Goal: Transaction & Acquisition: Purchase product/service

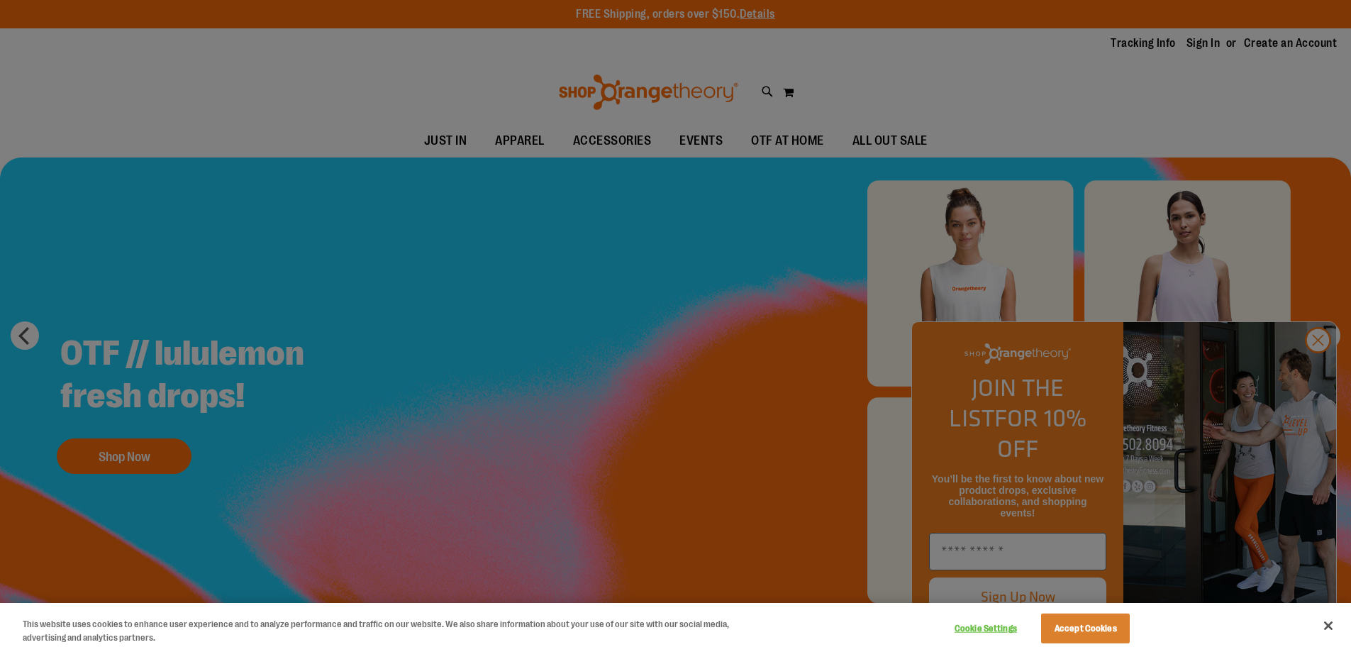
type input "**********"
drag, startPoint x: 1331, startPoint y: 627, endPoint x: 1329, endPoint y: 574, distance: 53.2
click at [1331, 626] on button "Close" at bounding box center [1328, 625] width 31 height 31
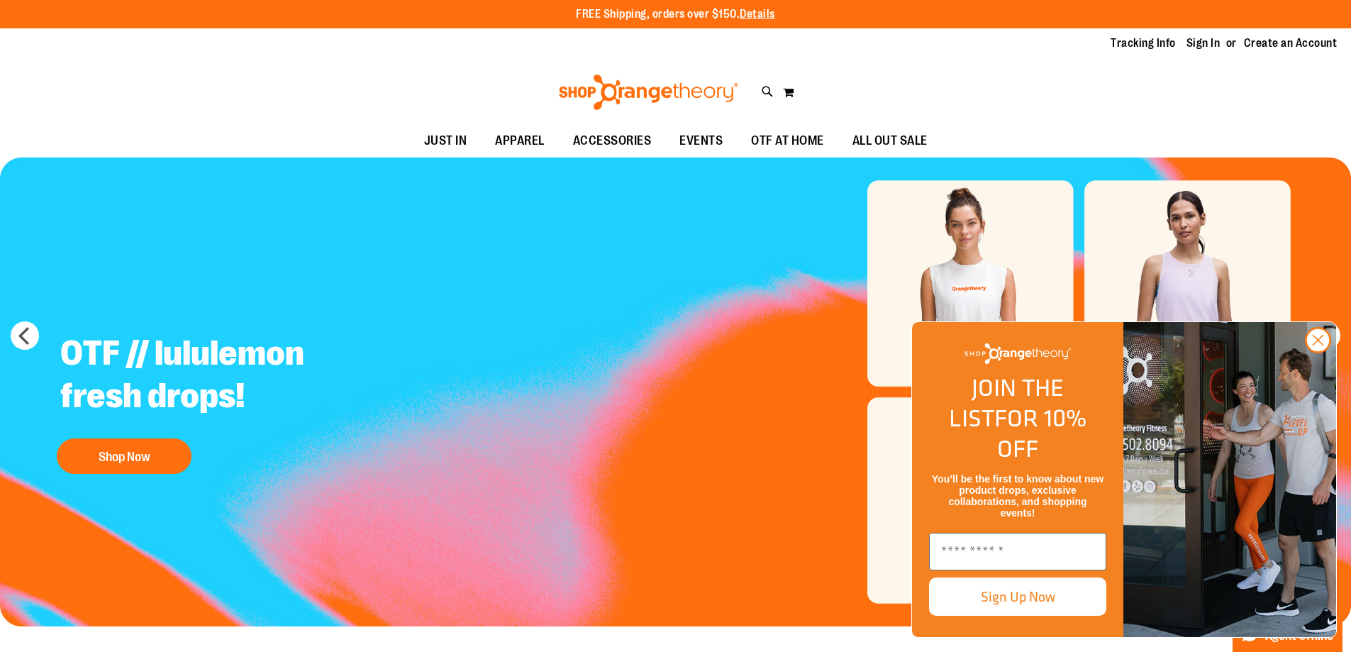
click at [1321, 333] on button "next" at bounding box center [1326, 335] width 28 height 28
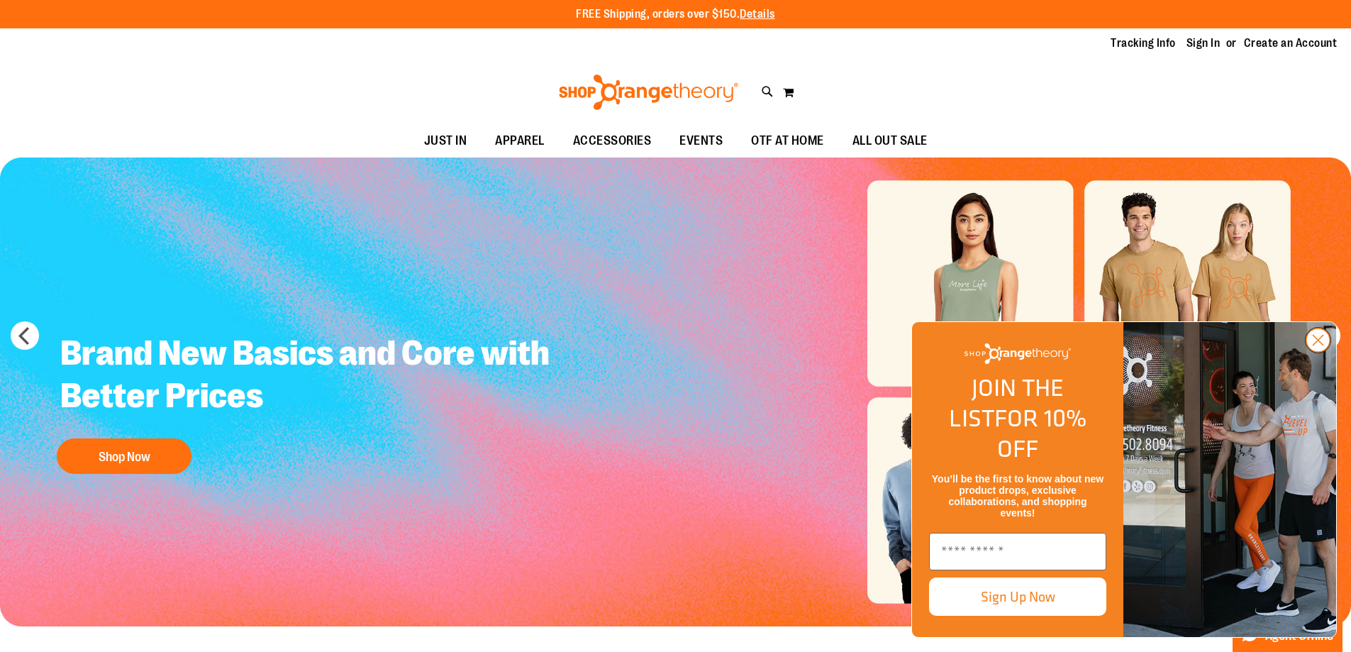
click at [1320, 345] on icon "Close dialog" at bounding box center [1319, 341] width 10 height 10
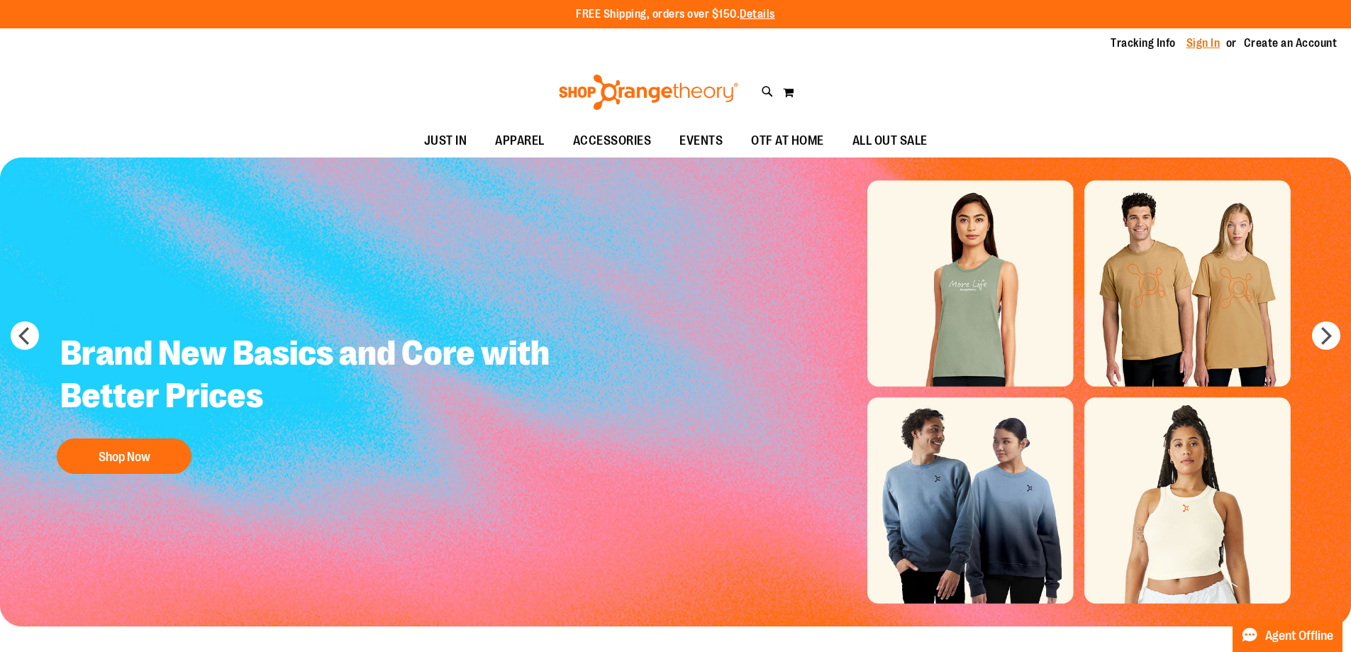
click at [1207, 41] on link "Sign In" at bounding box center [1204, 43] width 34 height 16
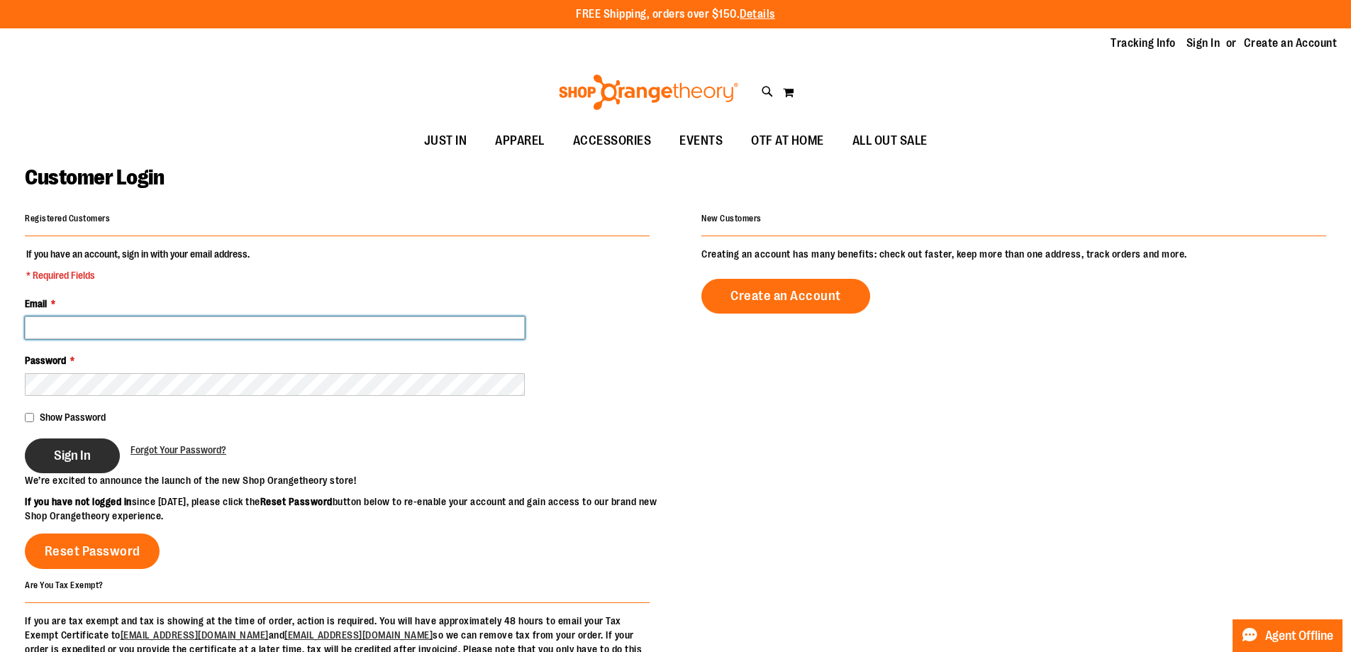
type input "**********"
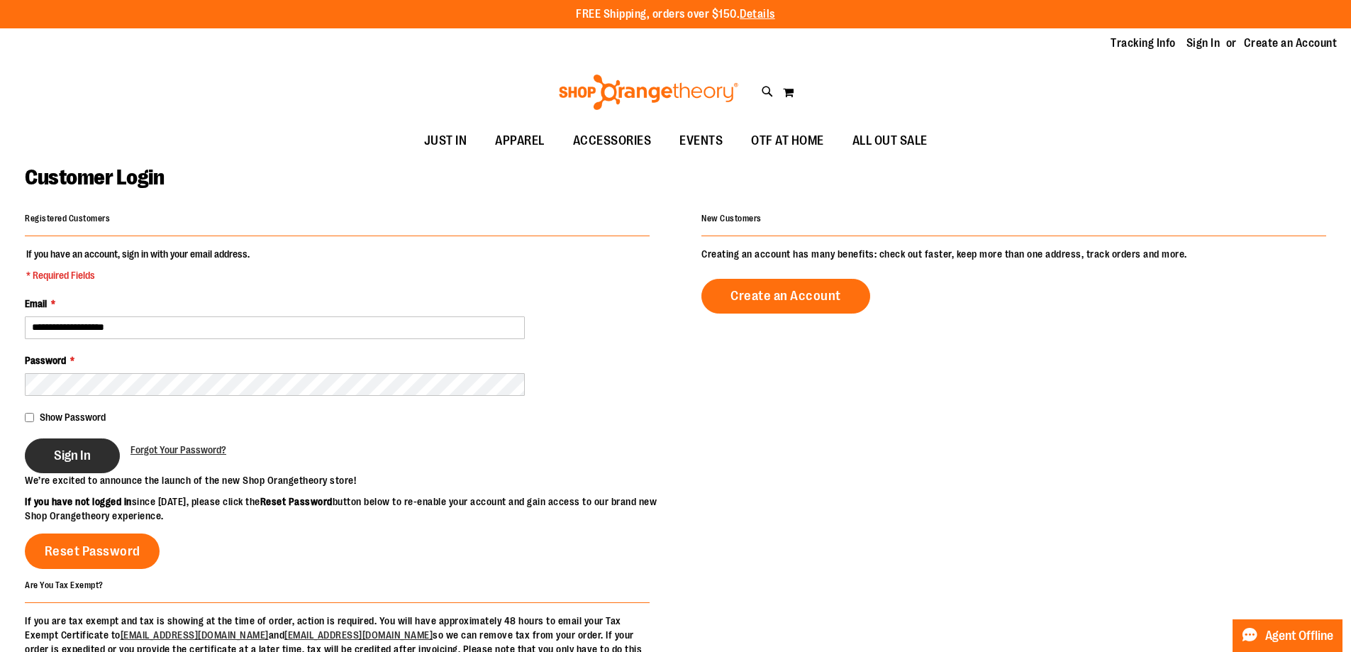
type input "**********"
click at [90, 453] on span "Sign In" at bounding box center [72, 456] width 37 height 16
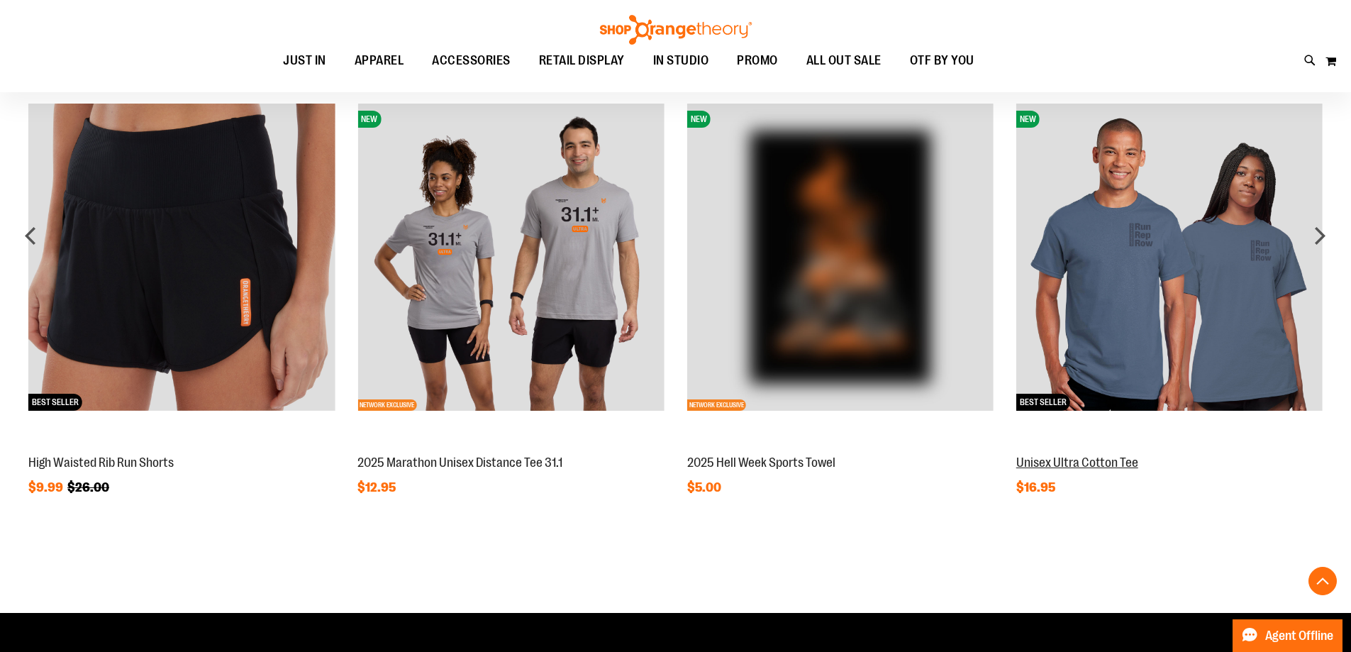
scroll to position [1059, 0]
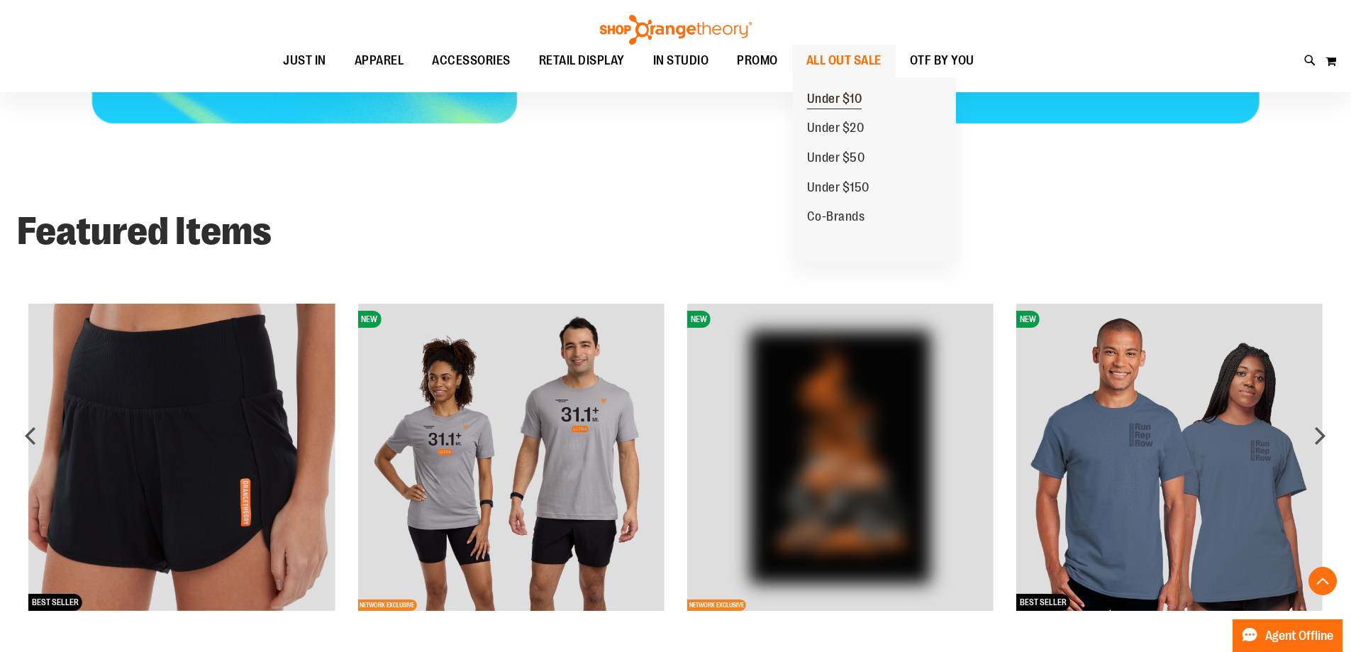
type input "**********"
click at [822, 100] on span "Under $10" at bounding box center [834, 101] width 55 height 18
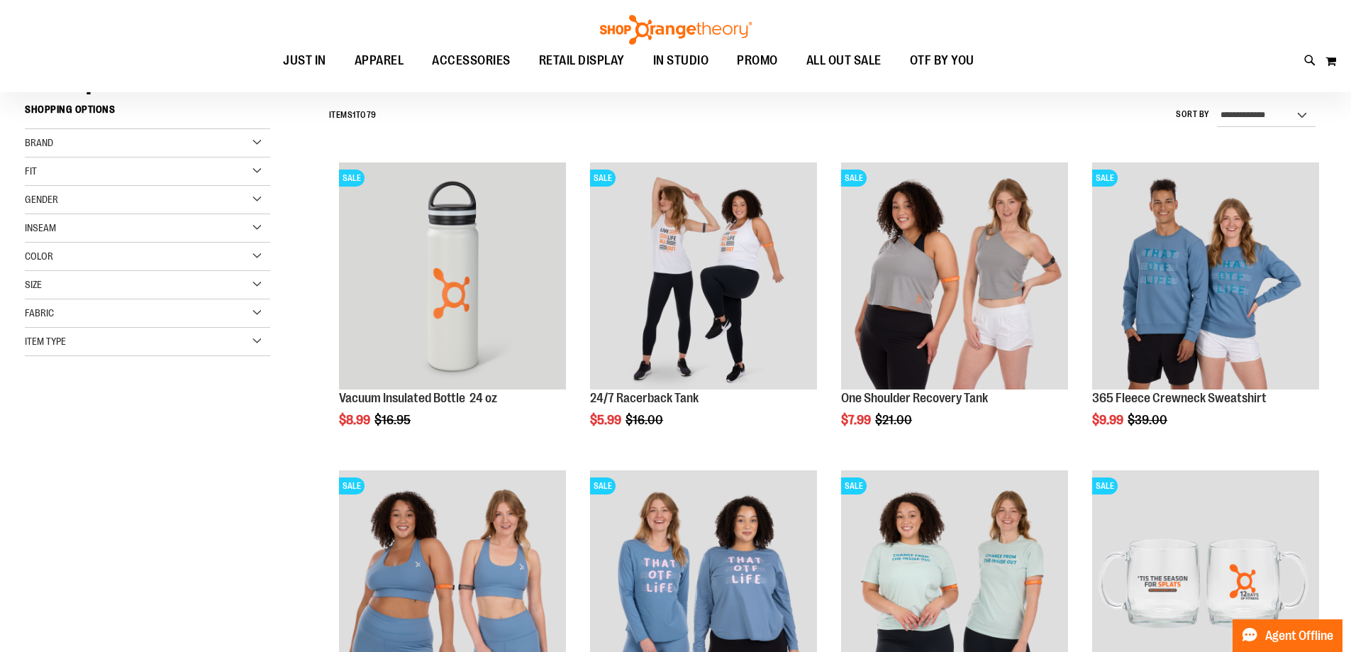
scroll to position [141, 0]
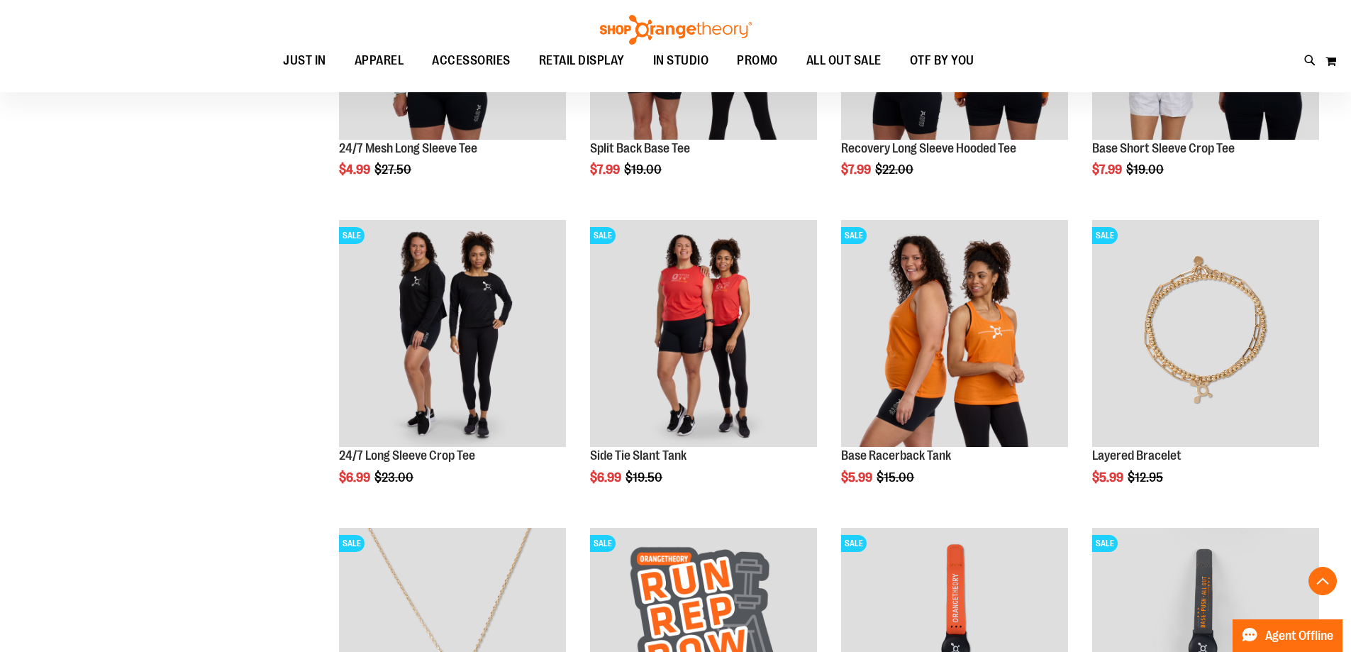
scroll to position [992, 0]
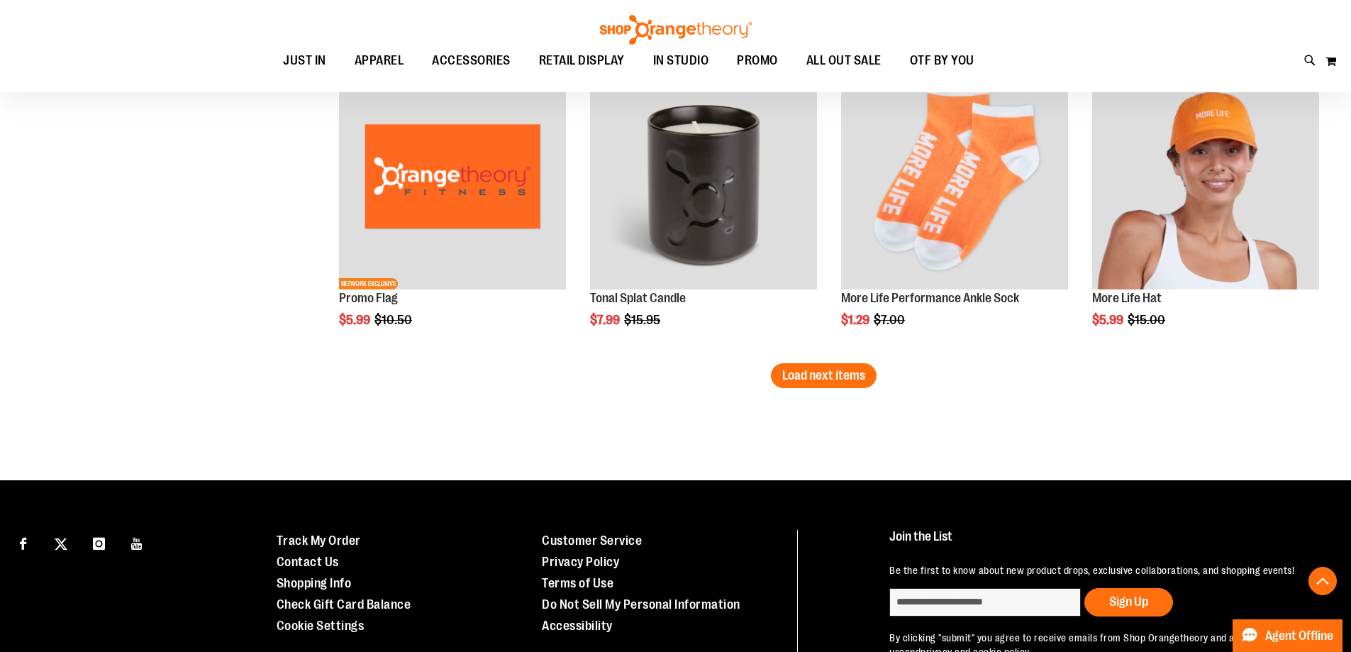
scroll to position [2695, 0]
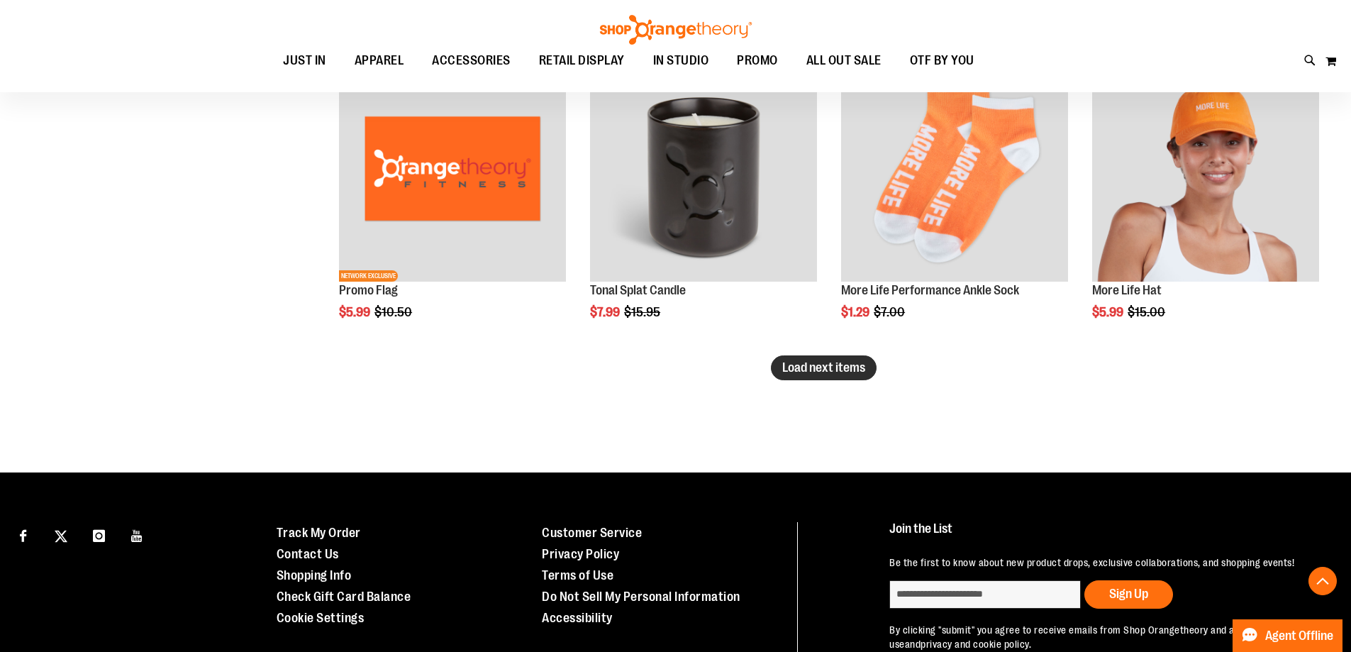
type input "**********"
click at [792, 371] on span "Load next items" at bounding box center [823, 367] width 83 height 14
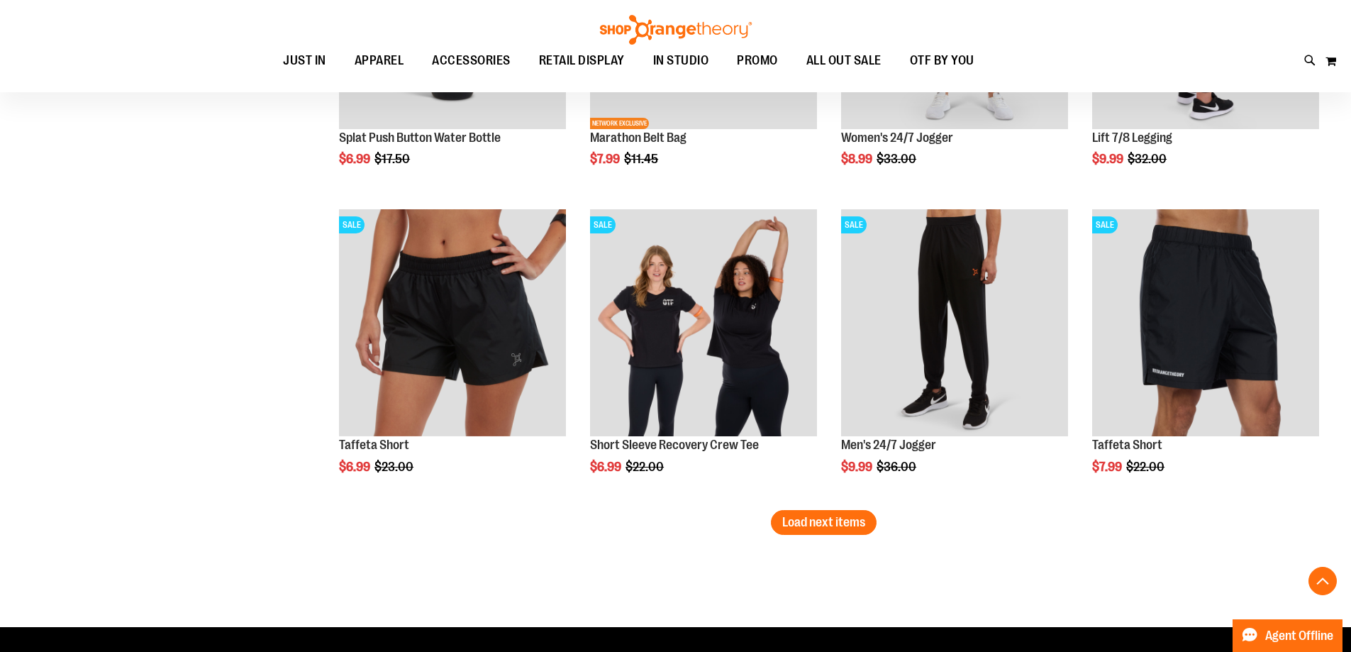
scroll to position [3475, 0]
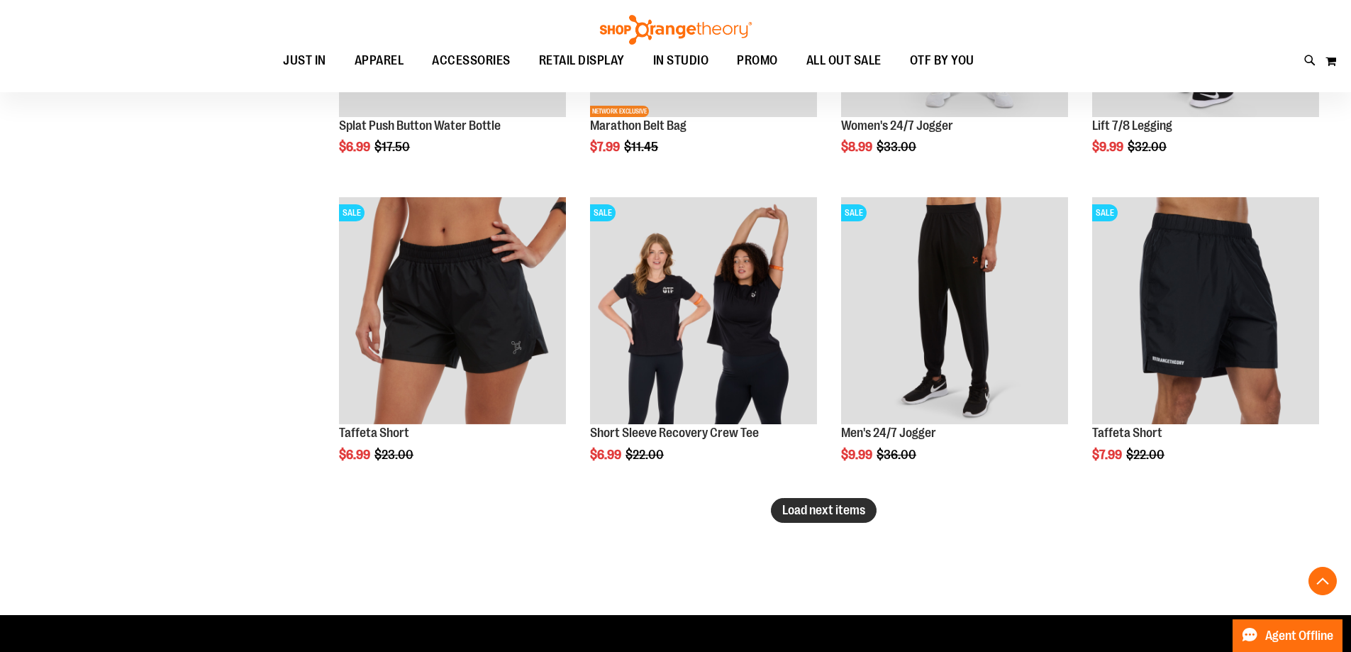
click at [843, 514] on span "Load next items" at bounding box center [823, 510] width 83 height 14
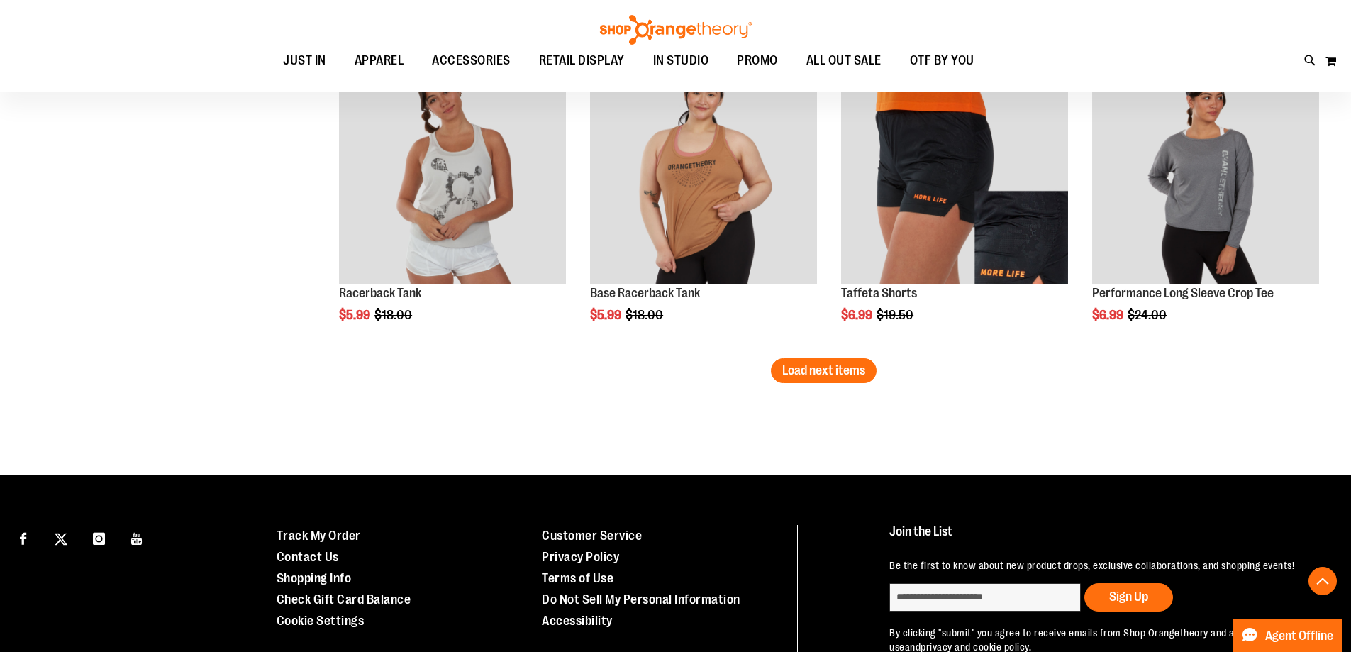
scroll to position [4539, 0]
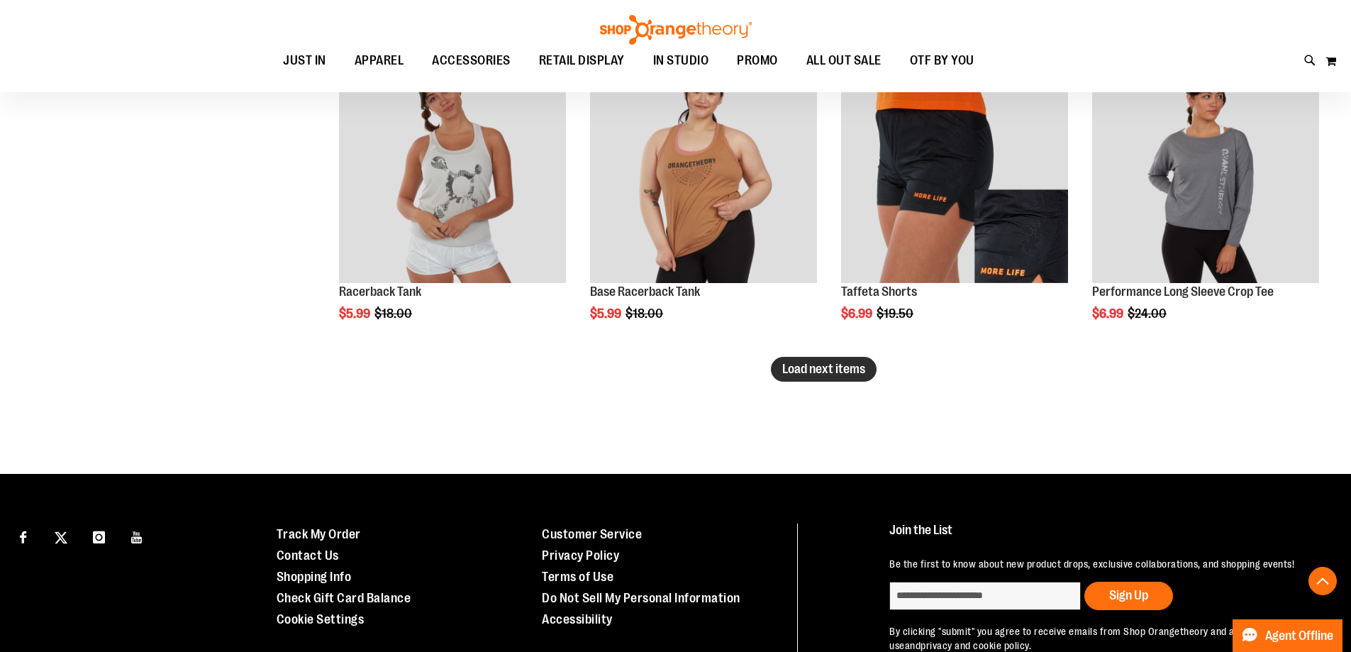
click at [853, 373] on span "Load next items" at bounding box center [823, 369] width 83 height 14
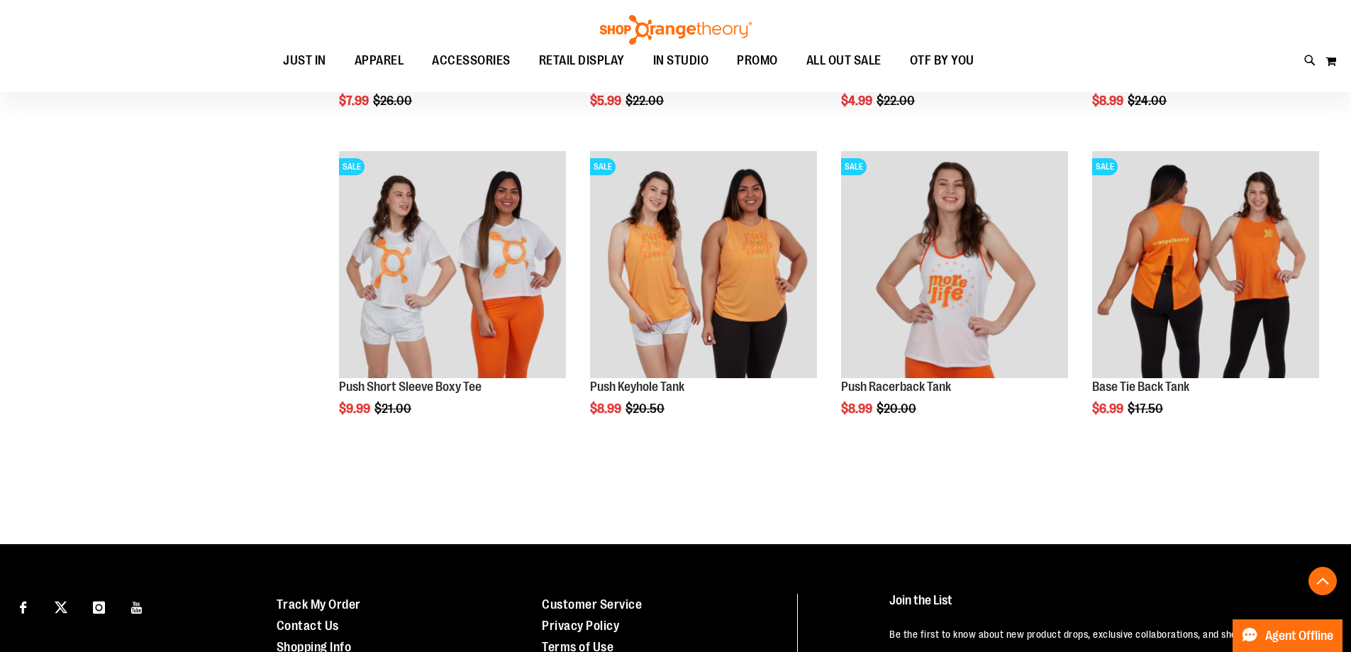
scroll to position [5390, 0]
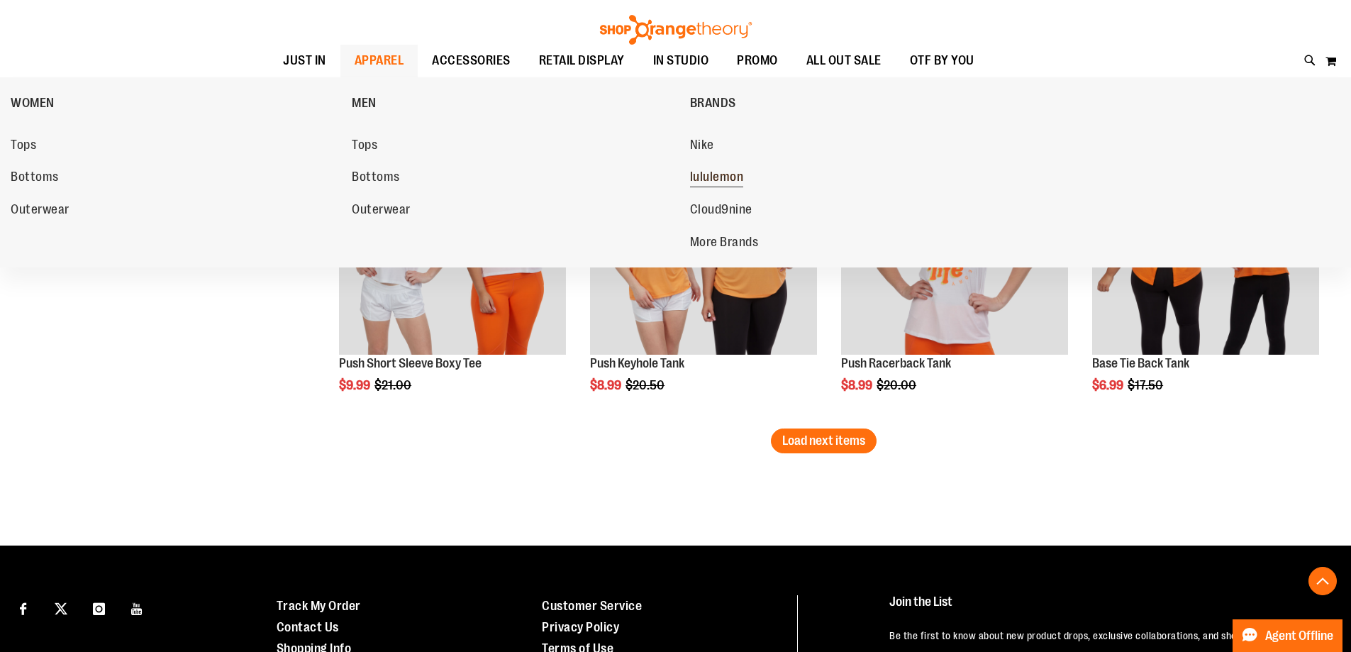
click at [713, 174] on span "lululemon" at bounding box center [717, 179] width 54 height 18
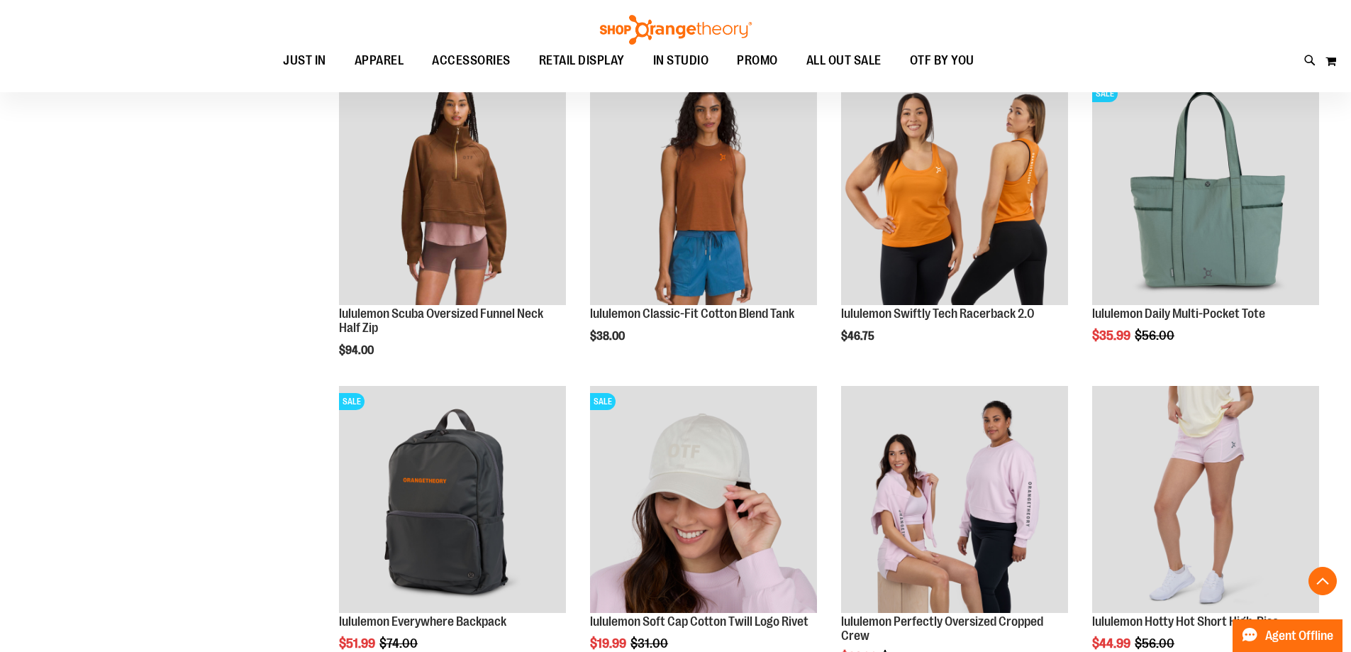
scroll to position [1134, 0]
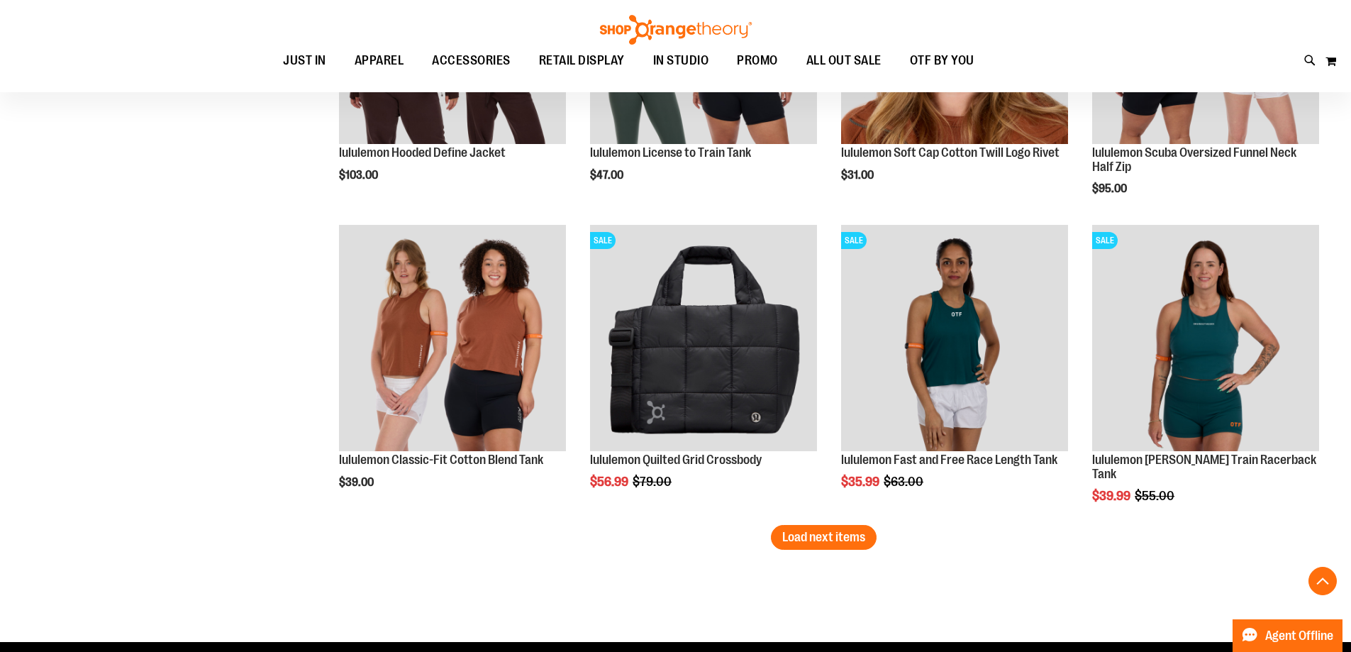
scroll to position [2411, 0]
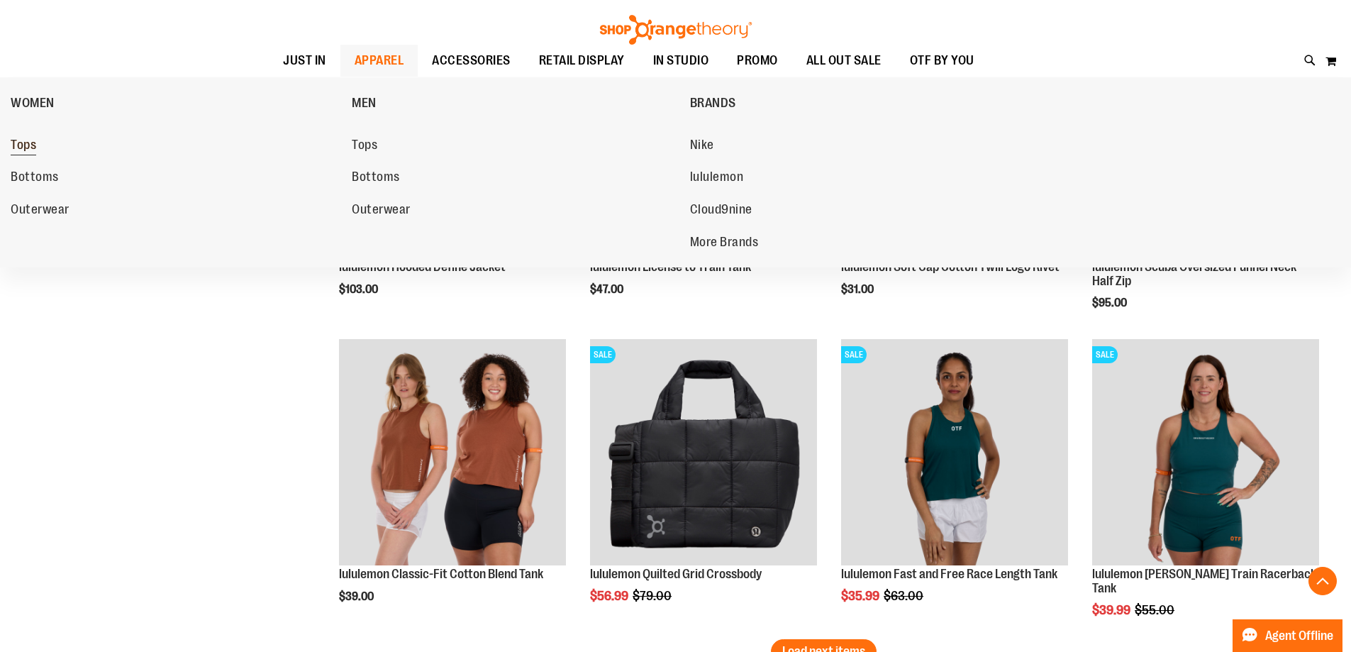
type input "**********"
click at [21, 145] on span "Tops" at bounding box center [24, 147] width 26 height 18
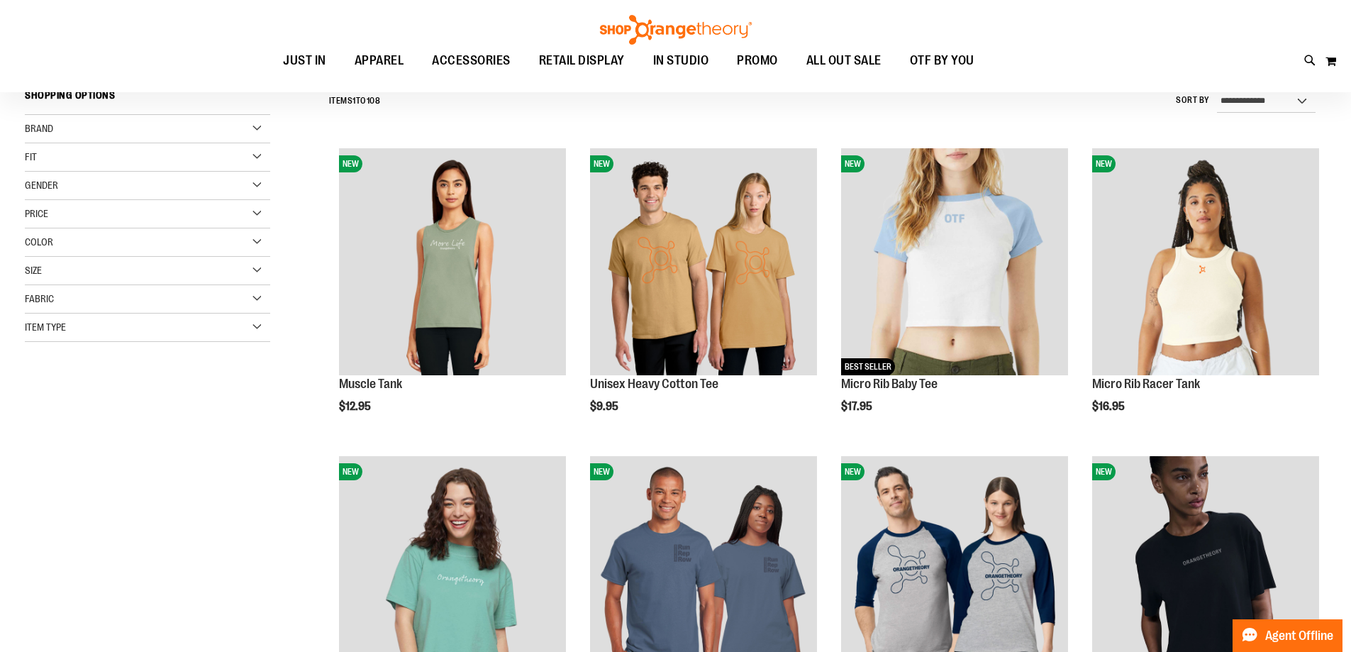
scroll to position [141, 0]
type input "**********"
click at [97, 320] on div "Item Type" at bounding box center [147, 327] width 245 height 28
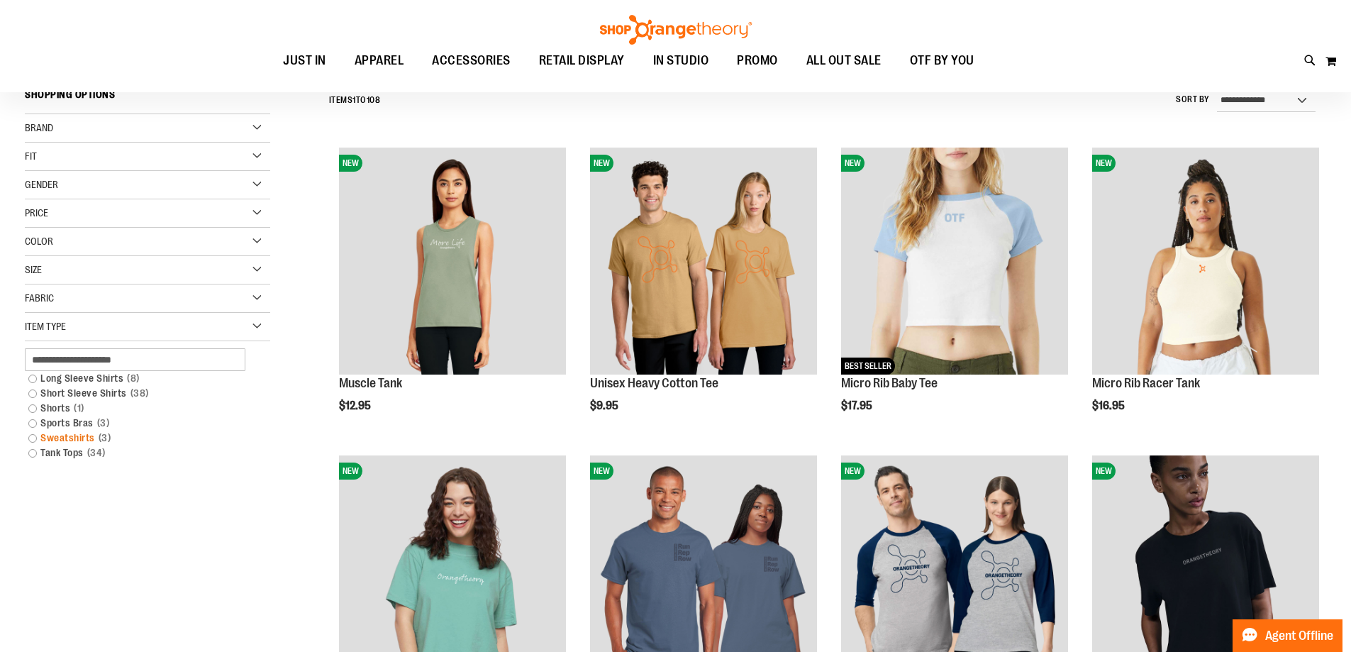
click at [31, 436] on link "Sweatshirts 3 items" at bounding box center [138, 438] width 235 height 15
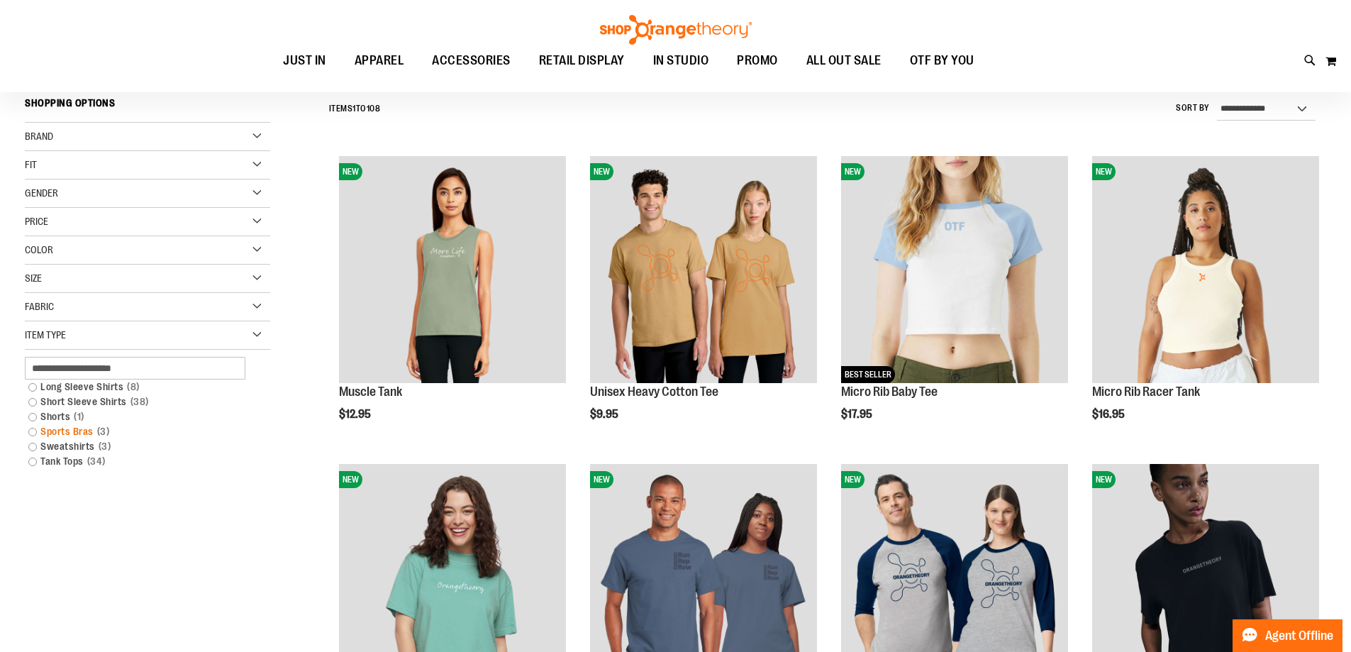
scroll to position [132, 0]
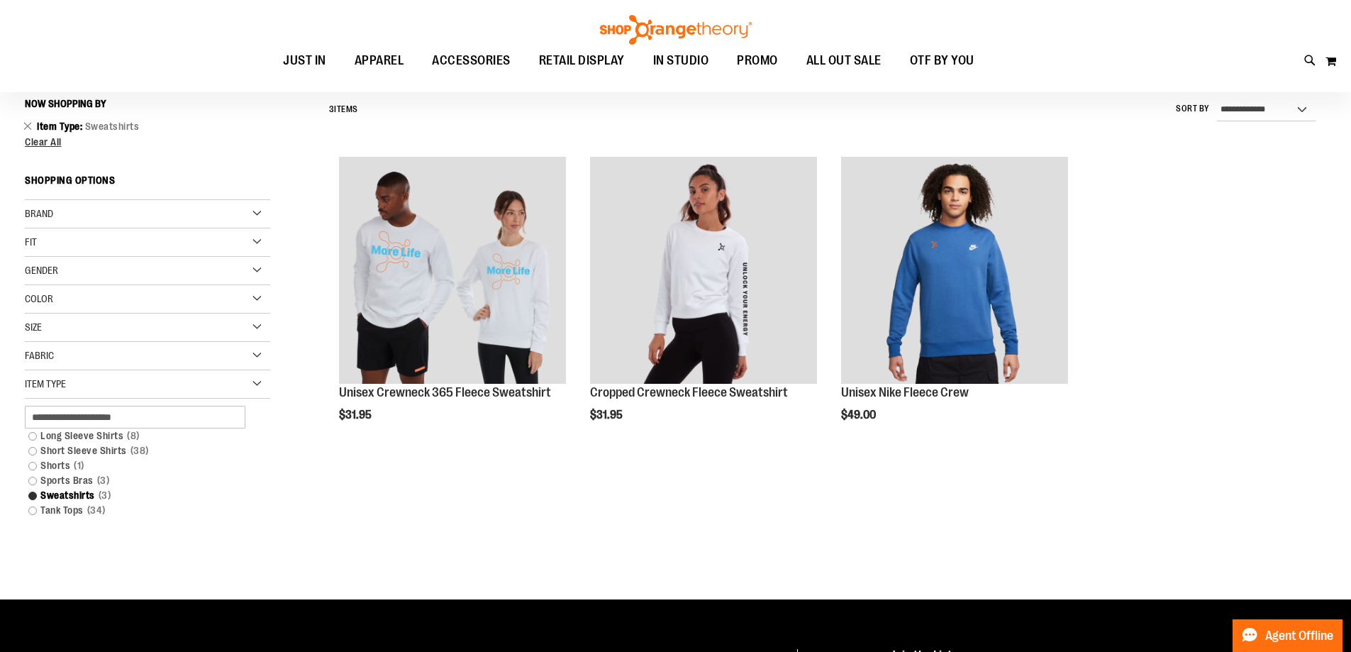
click at [33, 446] on link "Short Sleeve Shirts 38 items" at bounding box center [138, 450] width 235 height 15
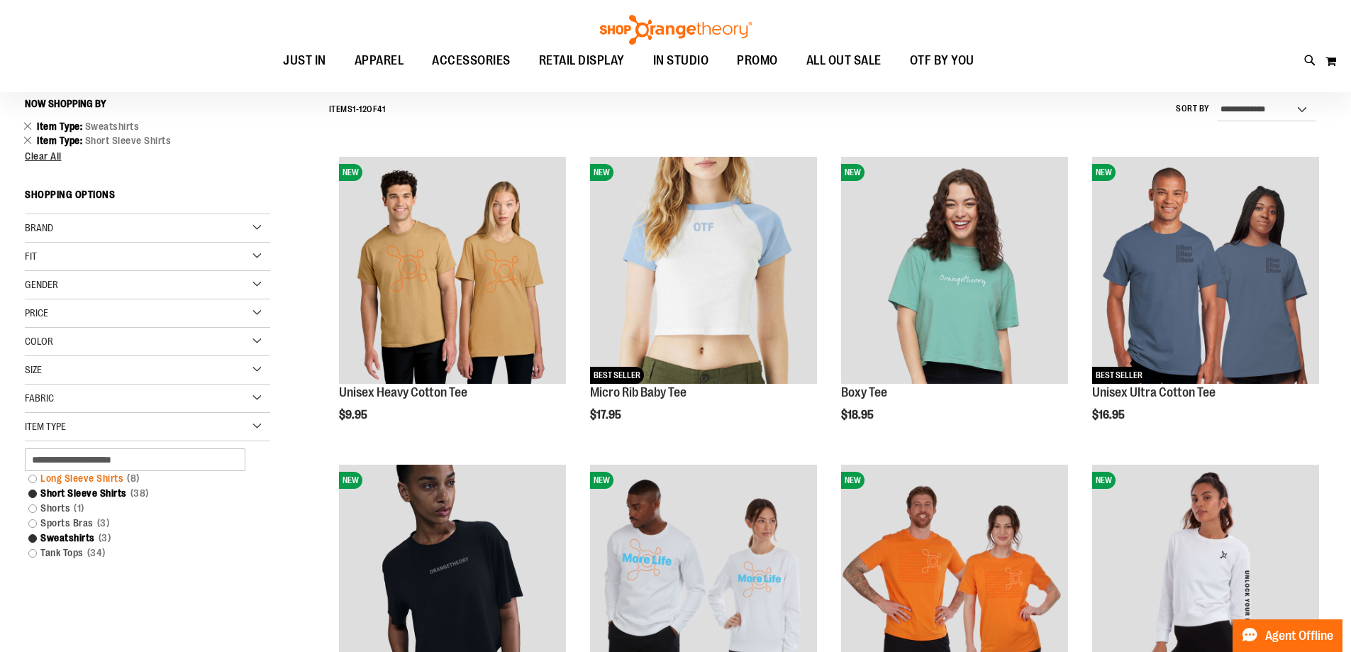
click at [31, 479] on link "Long Sleeve Shirts 8 items" at bounding box center [138, 478] width 235 height 15
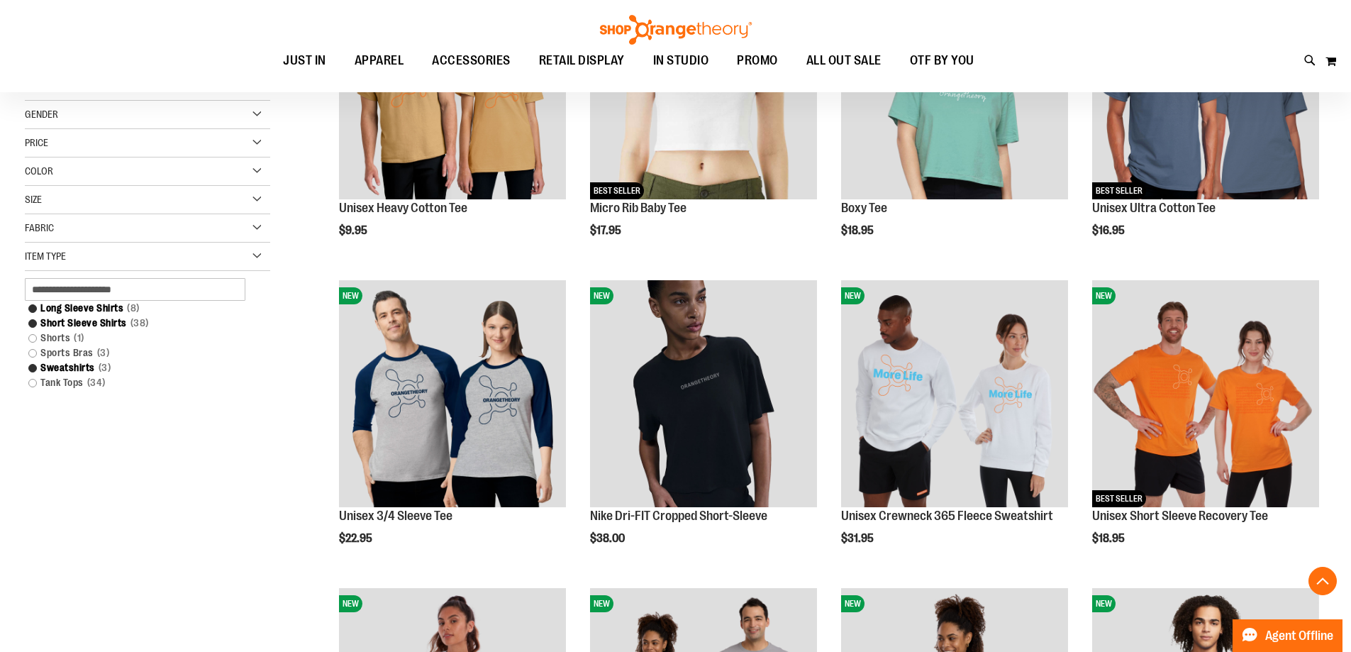
scroll to position [345, 0]
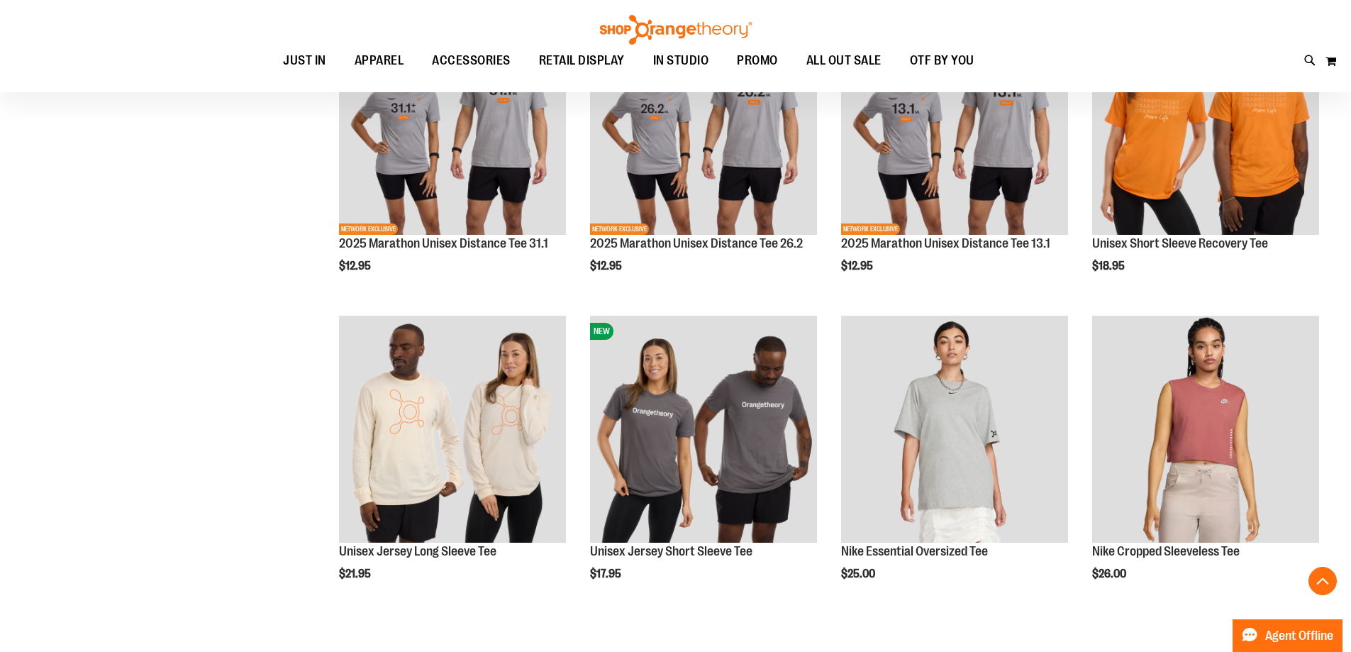
scroll to position [1267, 0]
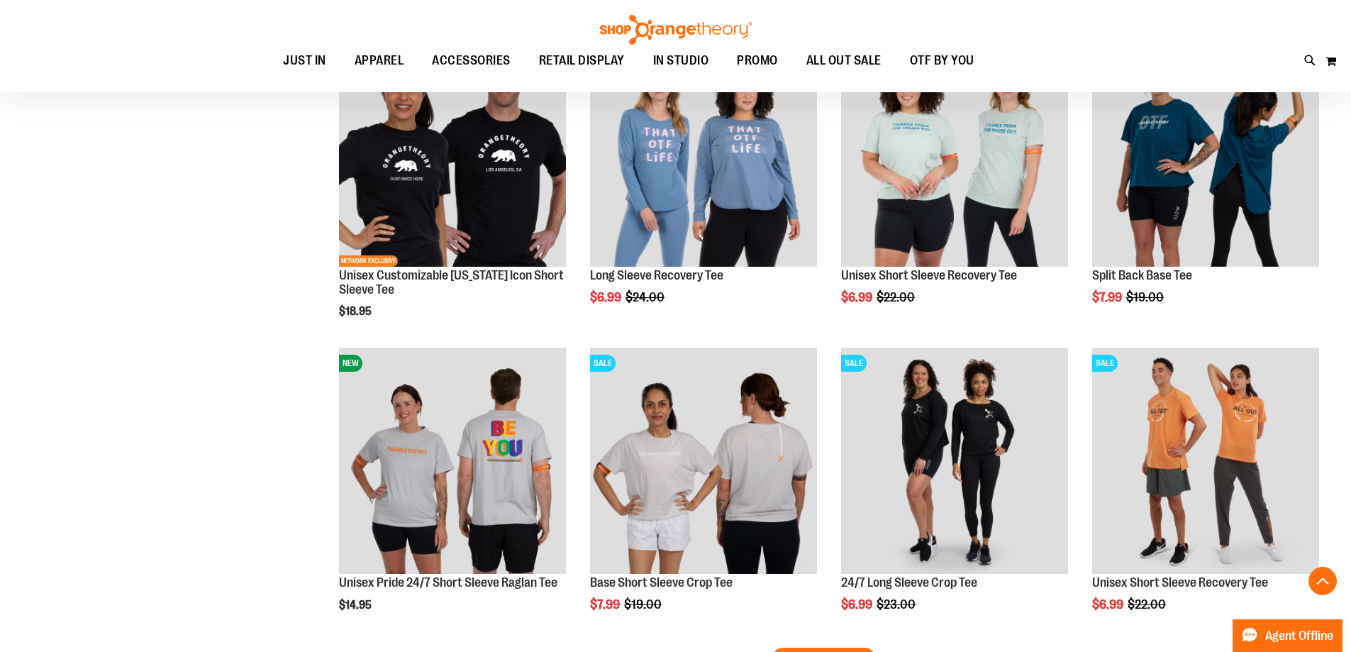
scroll to position [2544, 0]
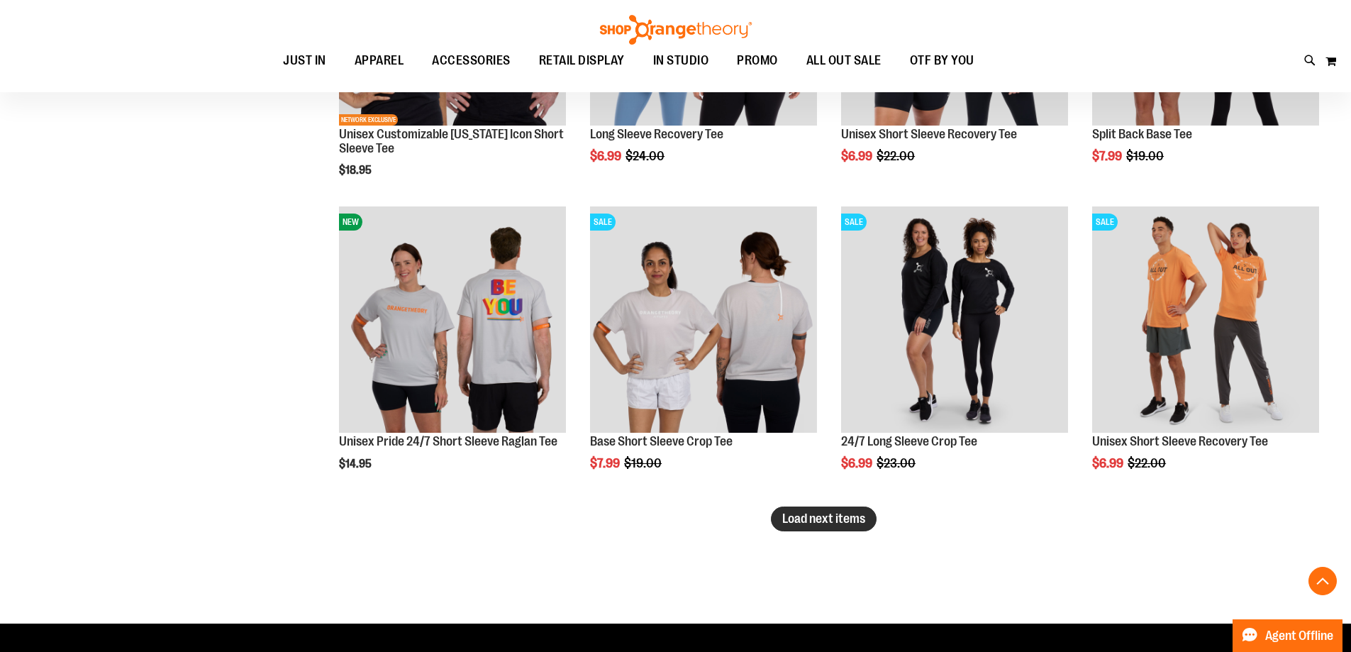
click at [838, 522] on span "Load next items" at bounding box center [823, 518] width 83 height 14
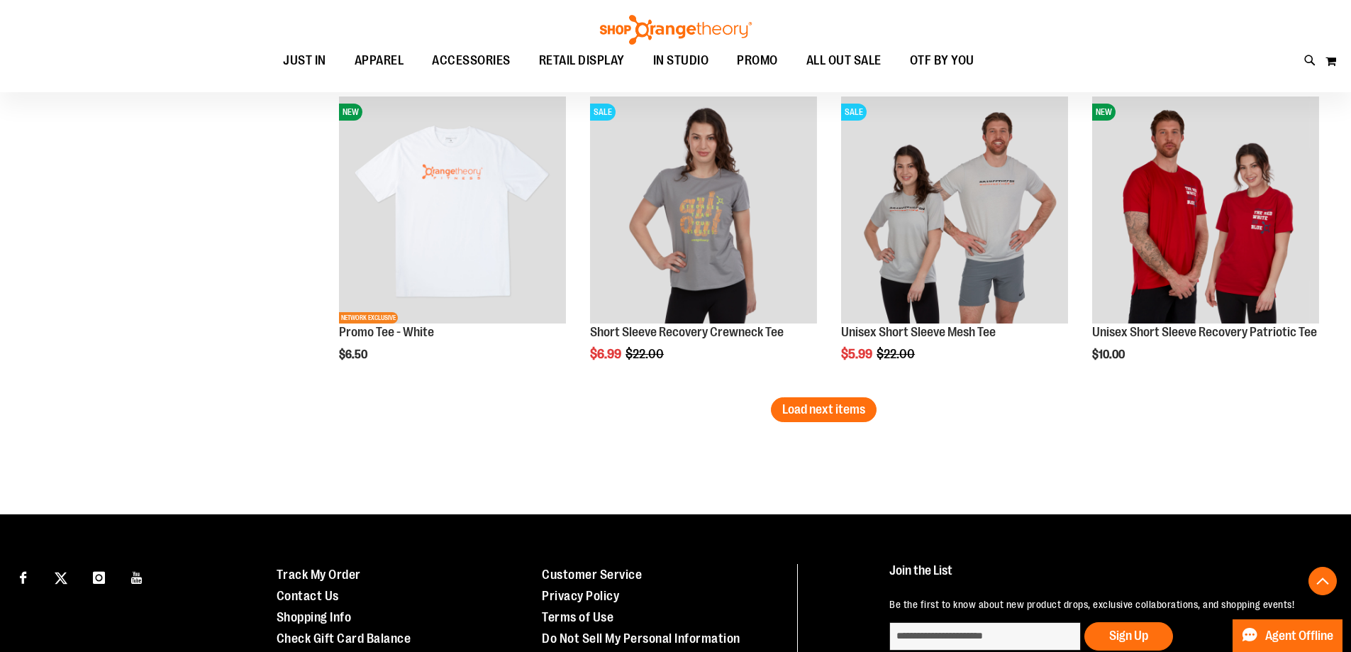
scroll to position [3608, 0]
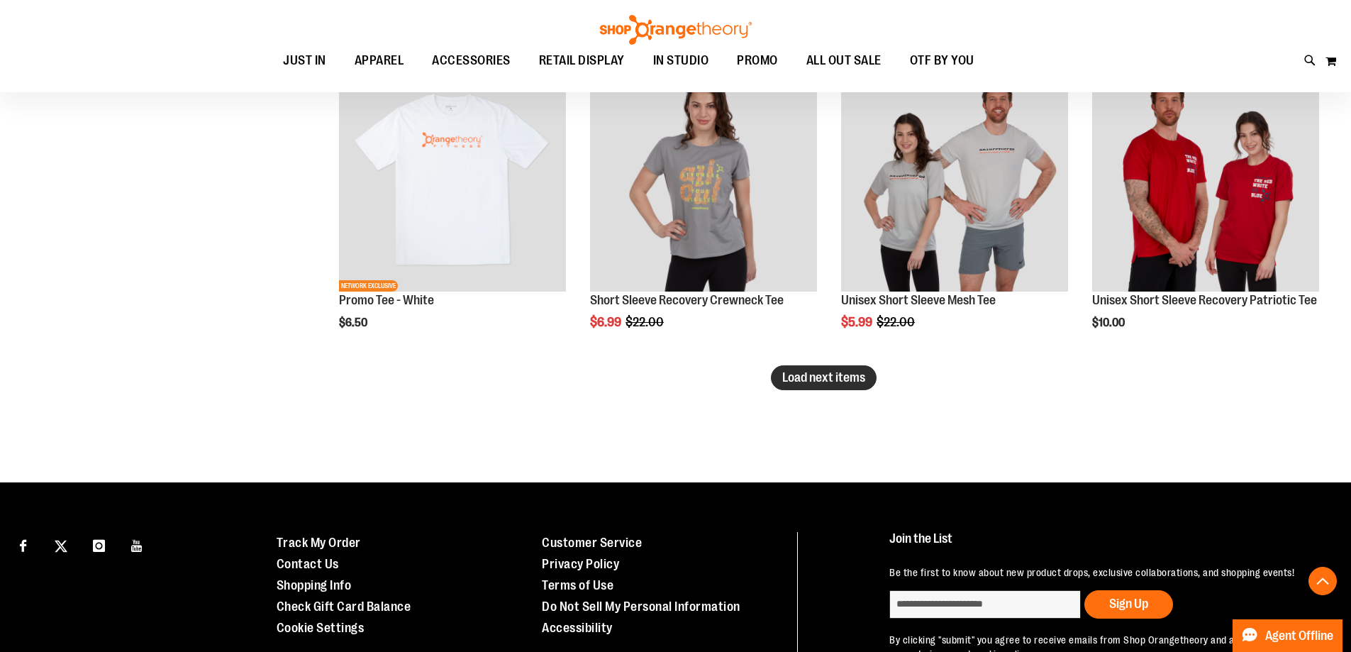
click at [817, 378] on span "Load next items" at bounding box center [823, 377] width 83 height 14
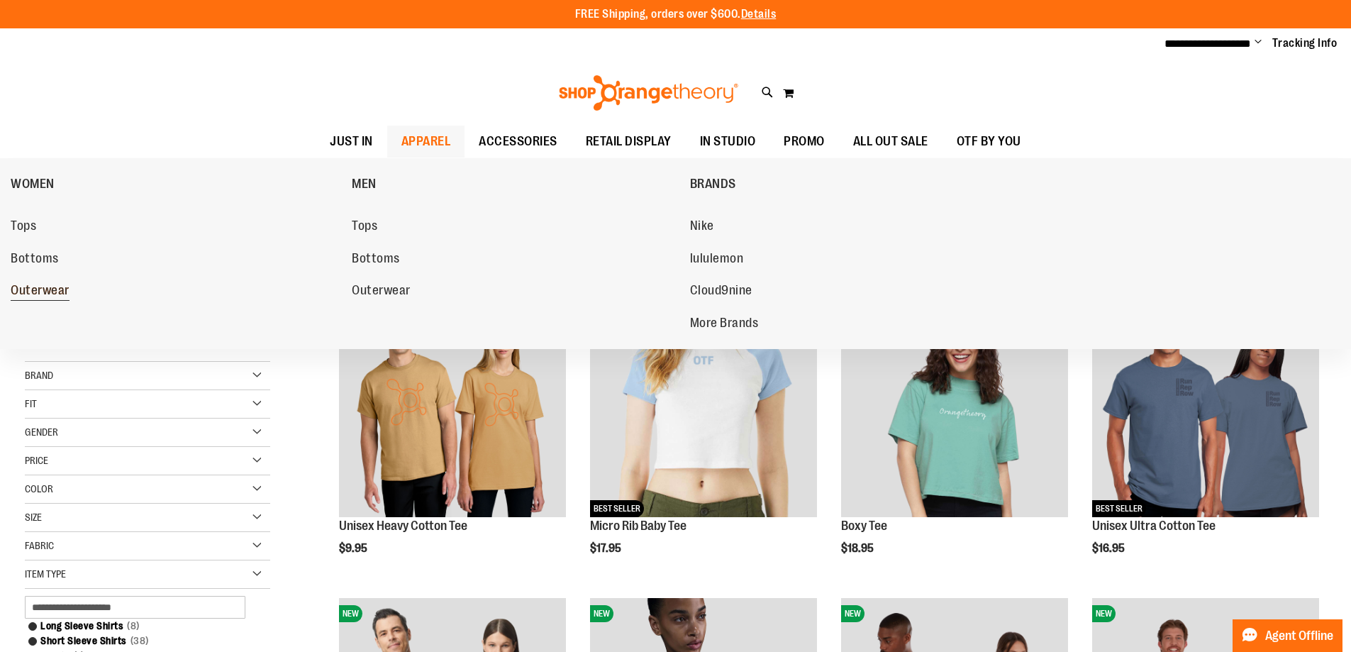
click at [30, 292] on span "Outerwear" at bounding box center [40, 292] width 59 height 18
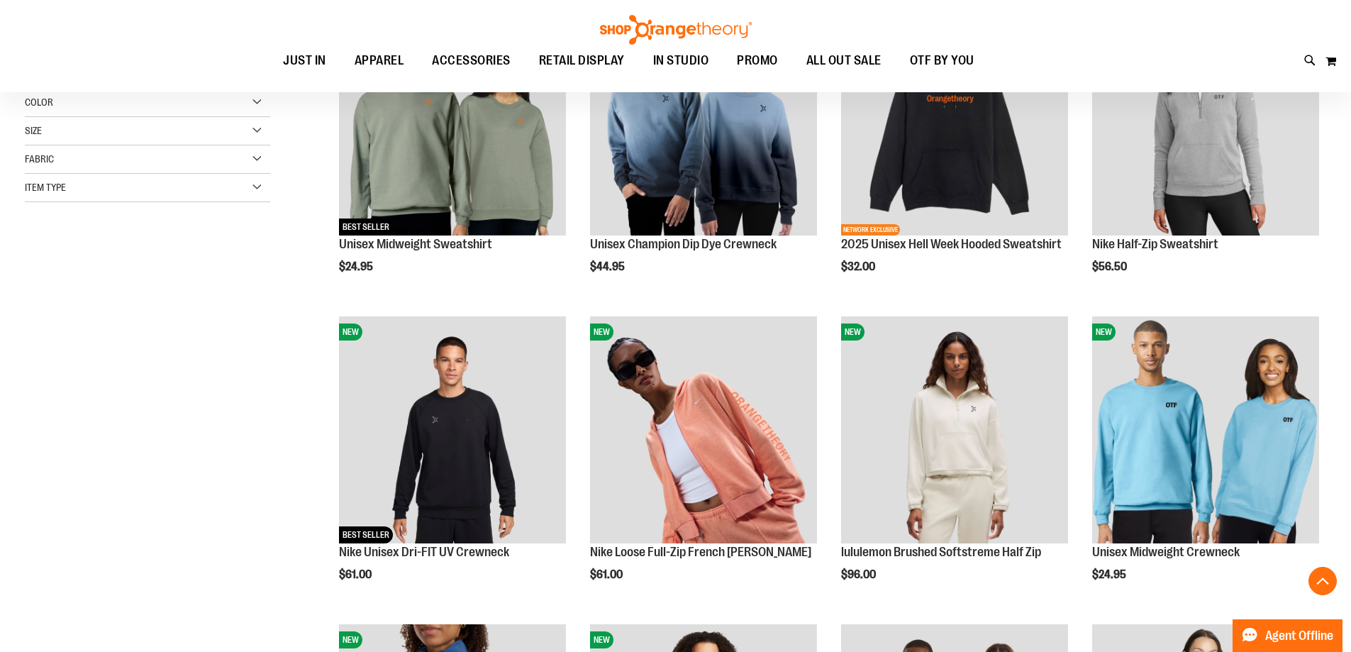
scroll to position [283, 0]
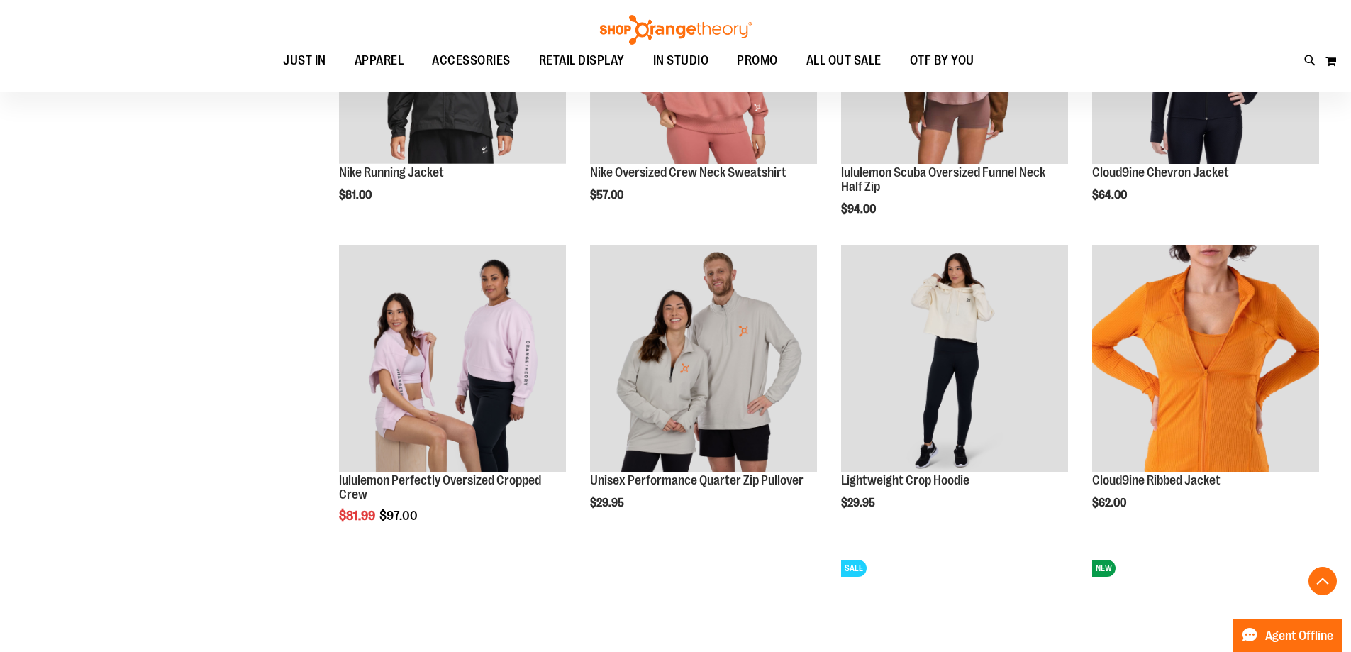
scroll to position [1276, 0]
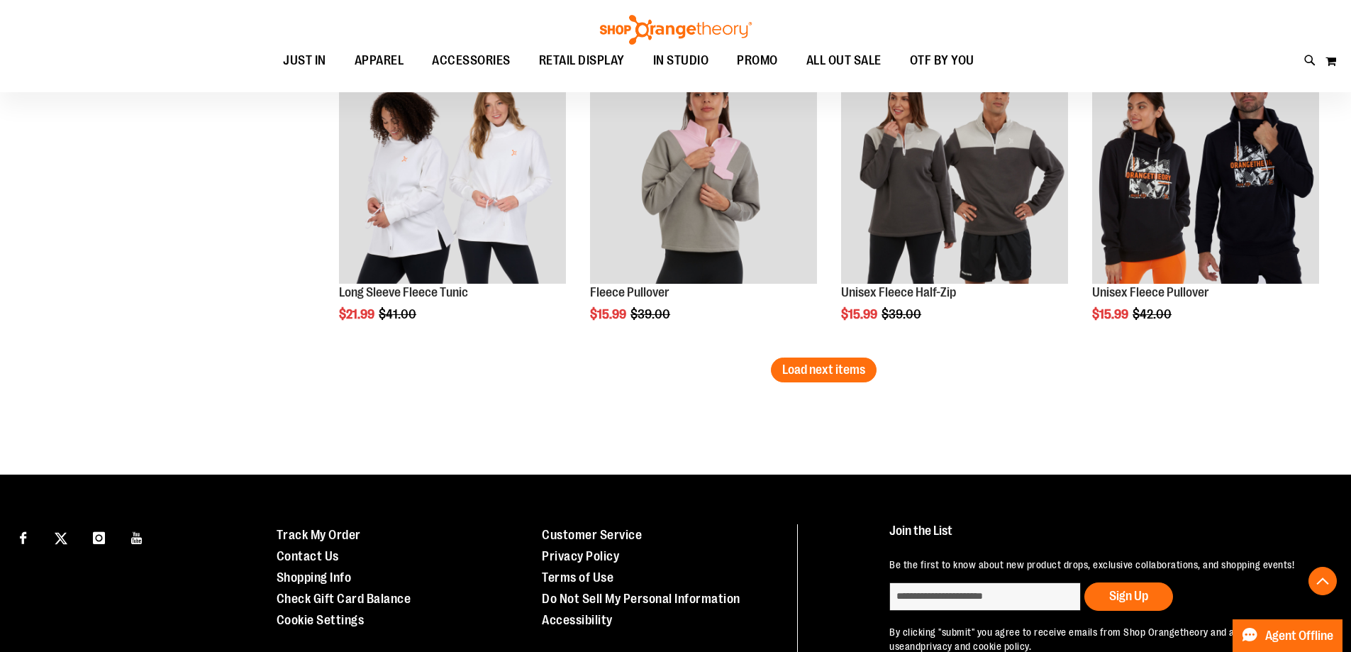
scroll to position [2695, 0]
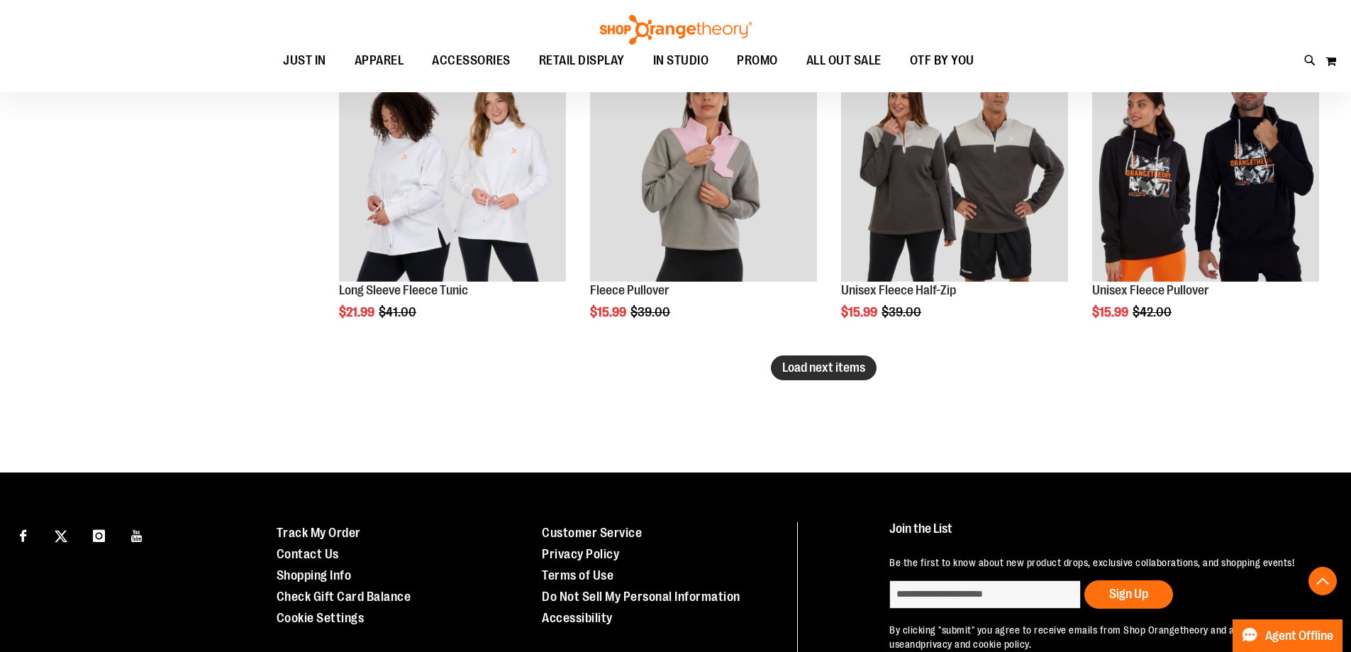
type input "**********"
click at [795, 367] on span "Load next items" at bounding box center [823, 367] width 83 height 14
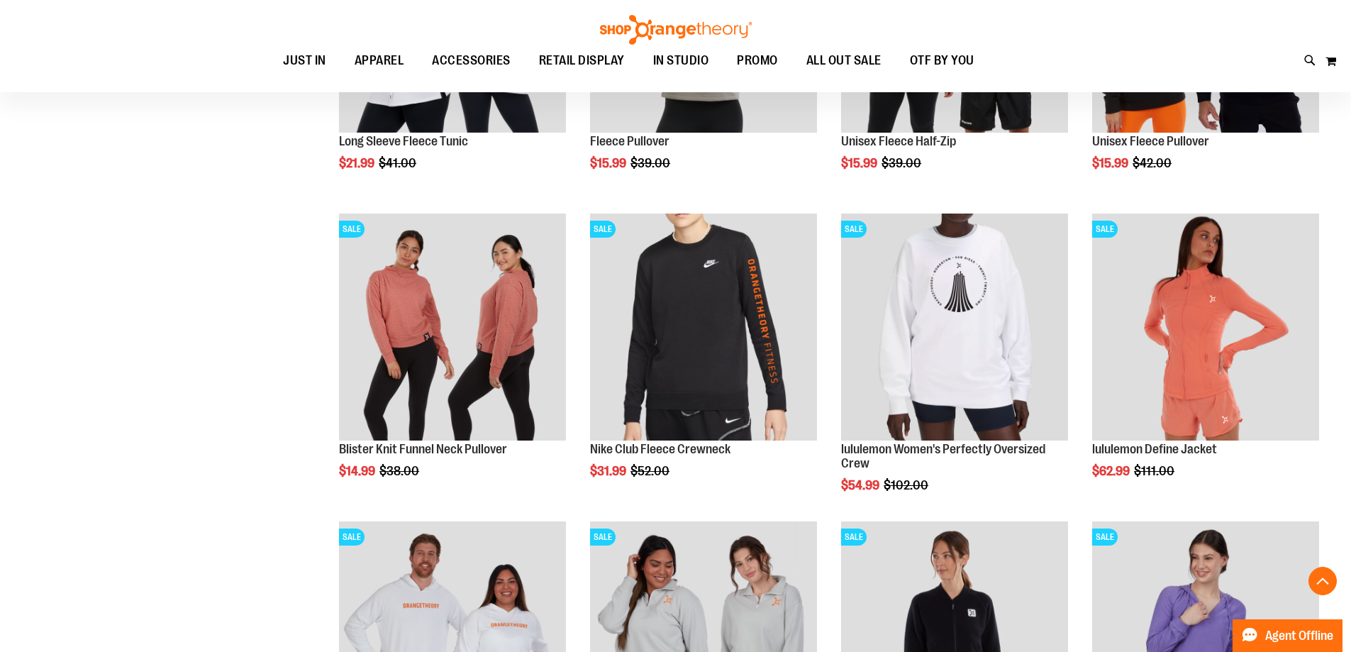
scroll to position [2837, 0]
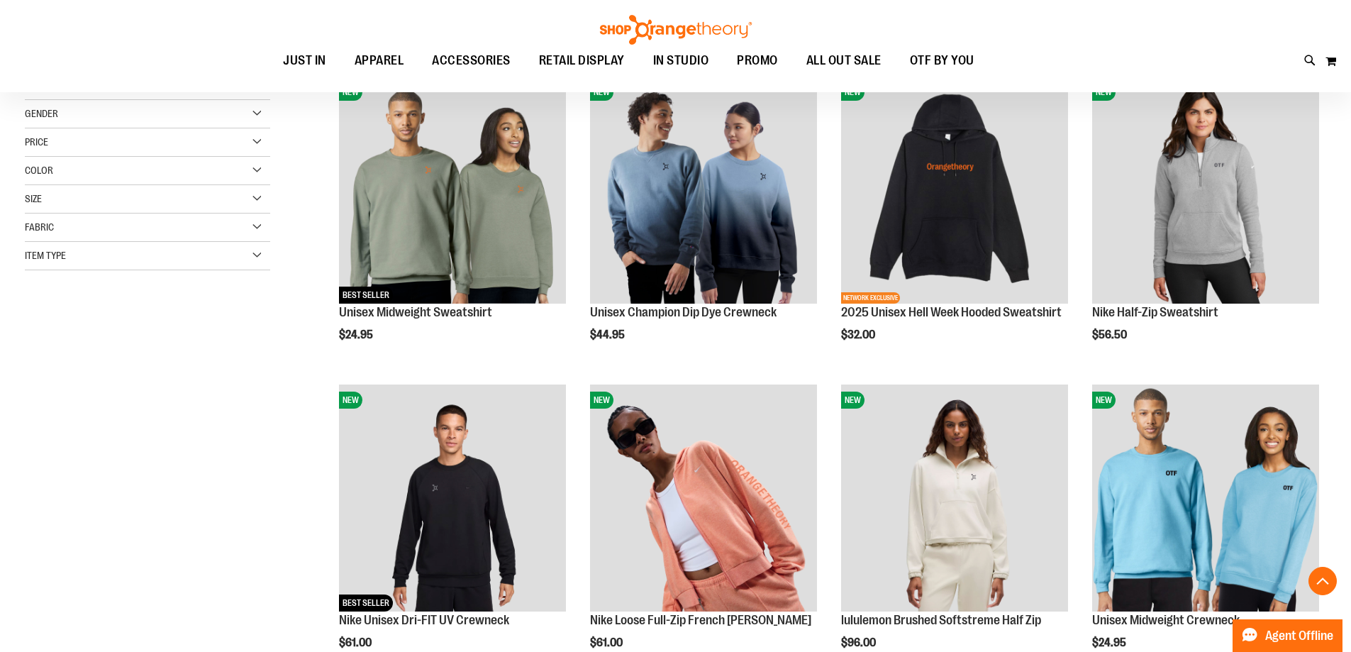
scroll to position [354, 0]
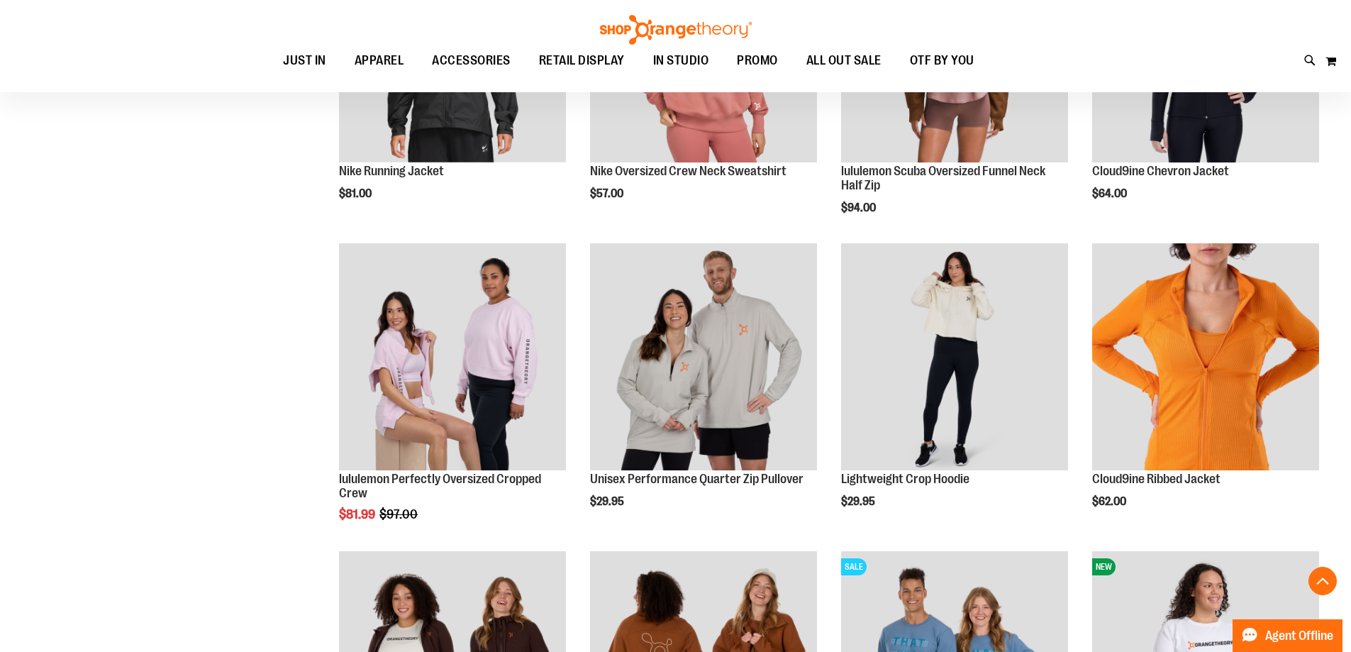
scroll to position [1347, 0]
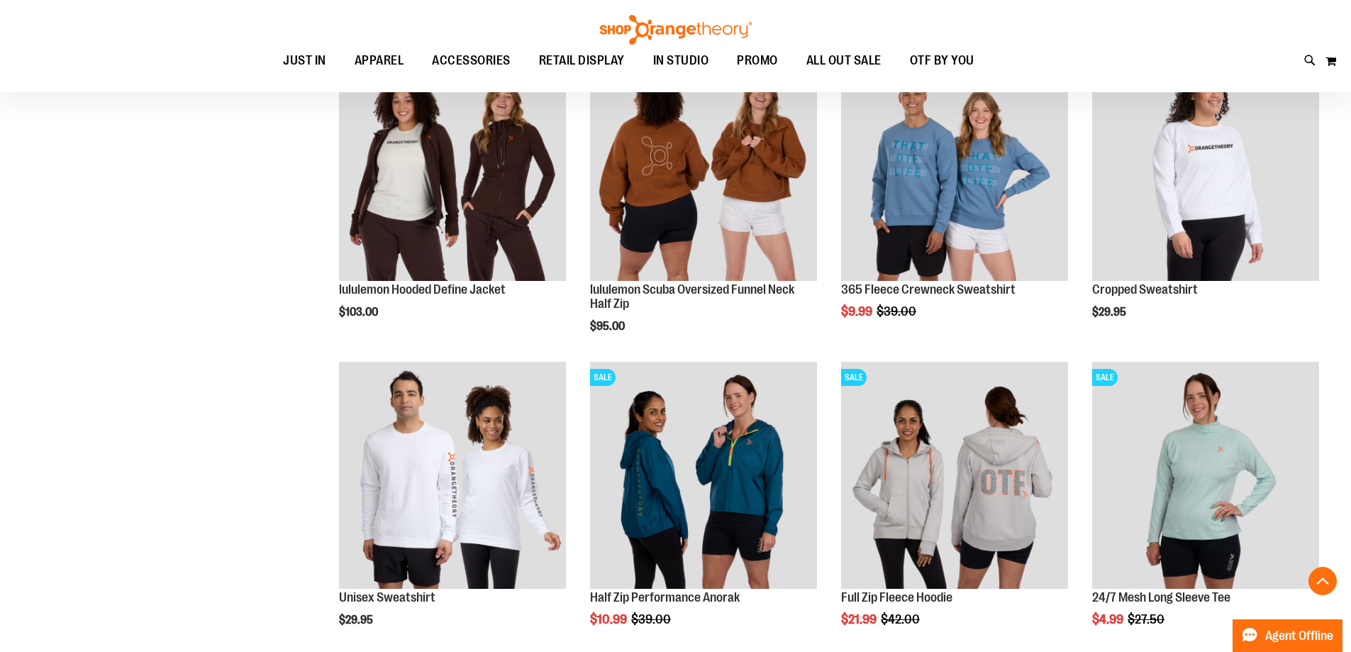
scroll to position [1914, 0]
